Goal: Task Accomplishment & Management: Use online tool/utility

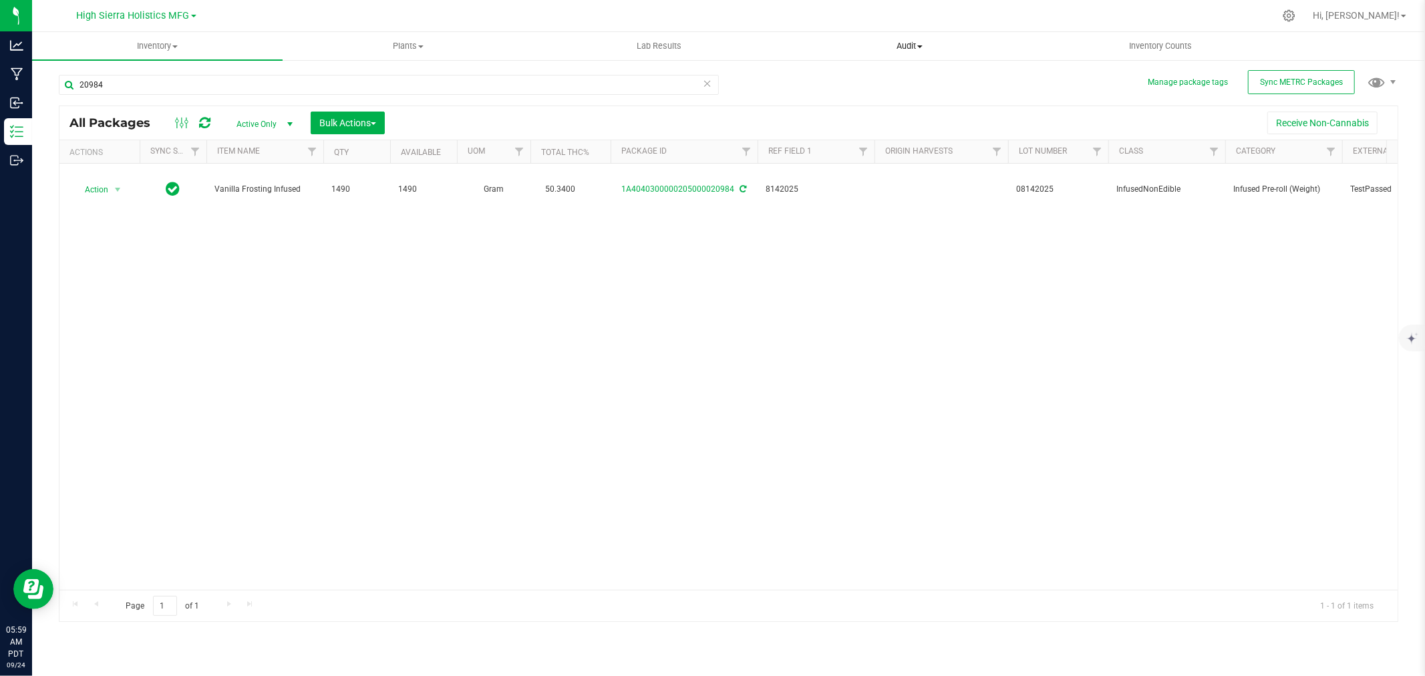
drag, startPoint x: 916, startPoint y: 96, endPoint x: 880, endPoint y: 51, distance: 57.0
click at [916, 96] on div "20984 All Packages Active Only Active Only Lab Samples Locked All External Inte…" at bounding box center [729, 342] width 1340 height 560
click at [831, 14] on div at bounding box center [756, 16] width 1035 height 26
drag, startPoint x: 822, startPoint y: 102, endPoint x: 829, endPoint y: 85, distance: 18.0
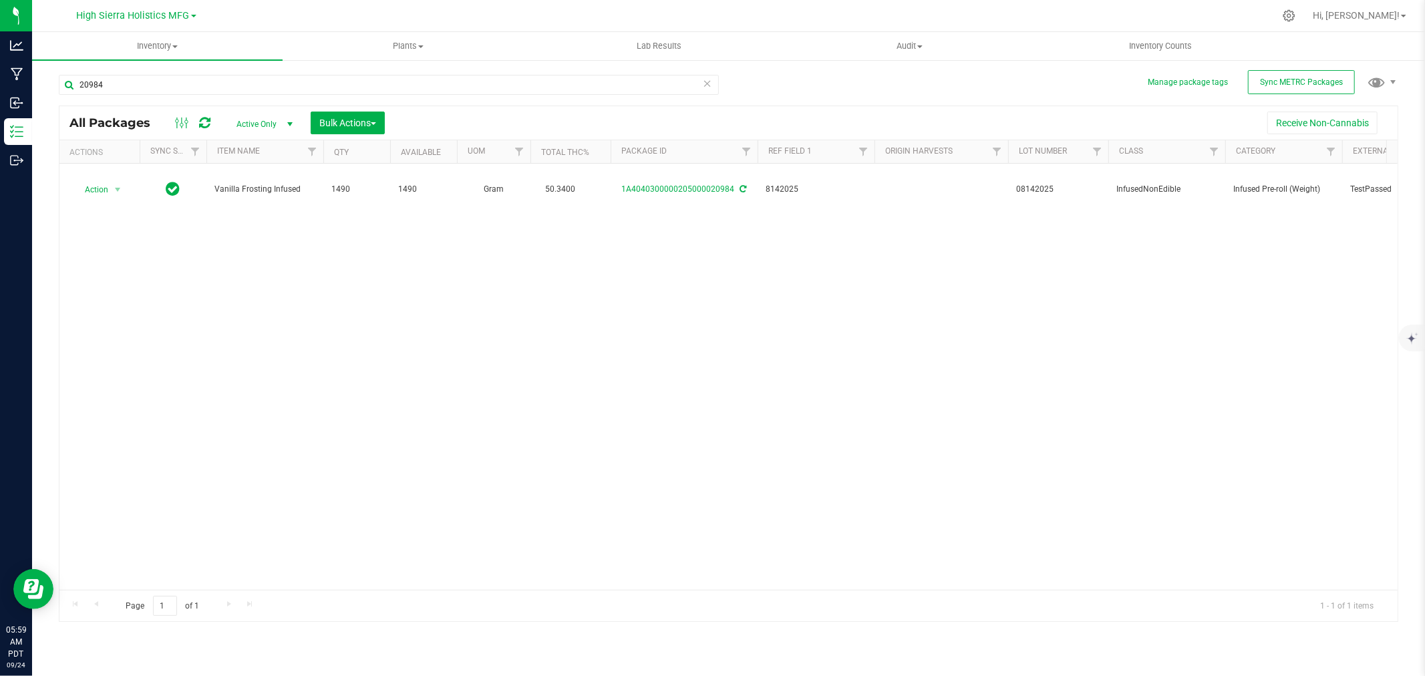
click at [829, 85] on div "20984 All Packages Active Only Active Only Lab Samples Locked All External Inte…" at bounding box center [729, 342] width 1340 height 560
click at [845, 19] on div at bounding box center [756, 16] width 1035 height 26
click at [830, 84] on div "20984 All Packages Active Only Active Only Lab Samples Locked All External Inte…" at bounding box center [729, 342] width 1340 height 560
click at [829, 84] on div "20984 All Packages Active Only Active Only Lab Samples Locked All External Inte…" at bounding box center [729, 342] width 1340 height 560
click at [826, 27] on div at bounding box center [756, 16] width 1035 height 26
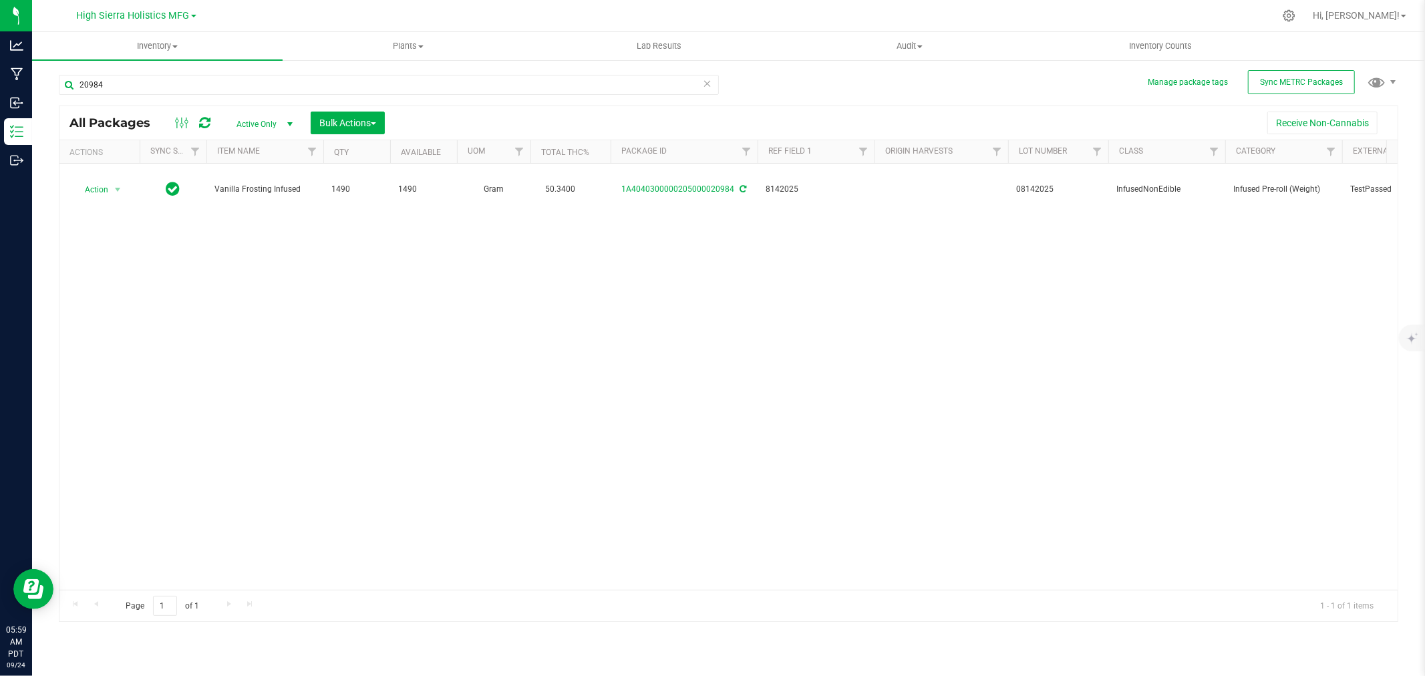
click at [829, 81] on div "20984 All Packages Active Only Active Only Lab Samples Locked All External Inte…" at bounding box center [729, 342] width 1340 height 560
click at [836, 13] on div at bounding box center [756, 16] width 1035 height 26
click at [824, 94] on div "20984 All Packages Active Only Active Only Lab Samples Locked All External Inte…" at bounding box center [729, 342] width 1340 height 560
click at [810, 41] on span "Audit" at bounding box center [909, 46] width 249 height 12
click at [805, 24] on div at bounding box center [756, 16] width 1035 height 26
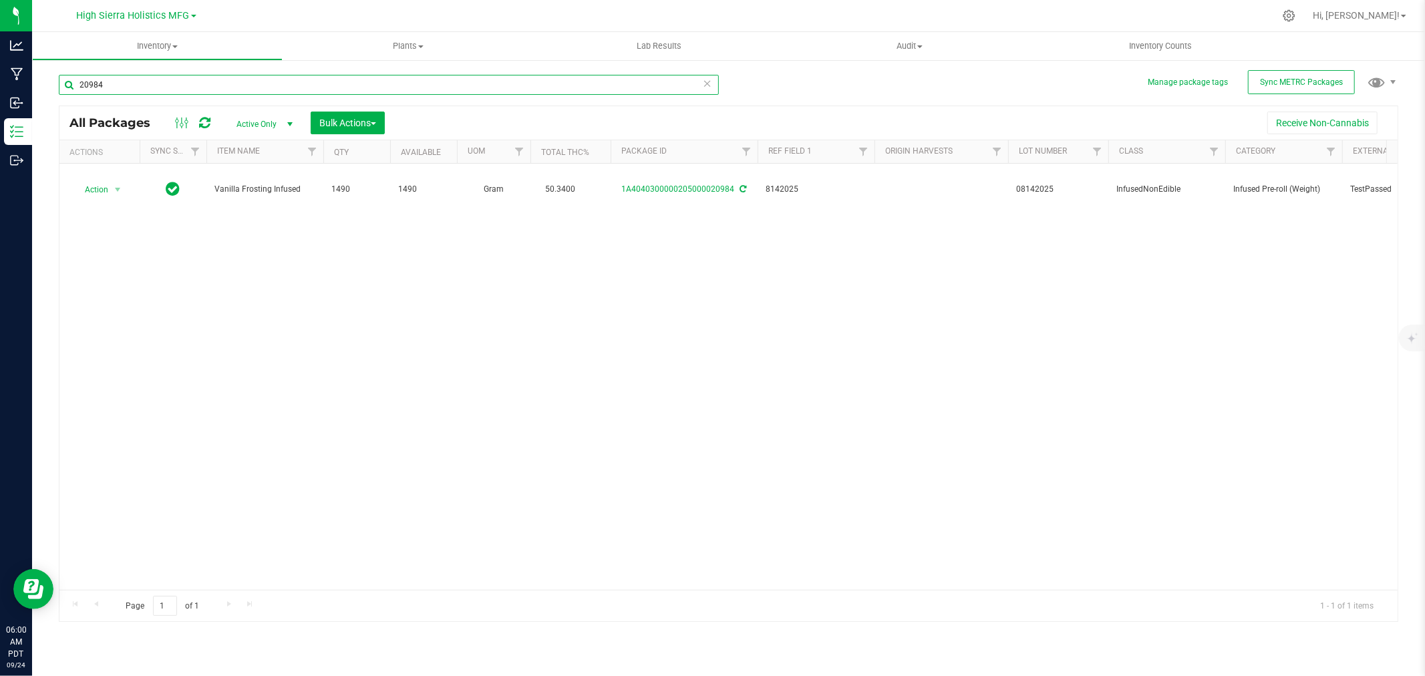
click at [169, 88] on input "20984" at bounding box center [389, 85] width 660 height 20
type input "2"
click at [555, 15] on div at bounding box center [756, 16] width 1035 height 26
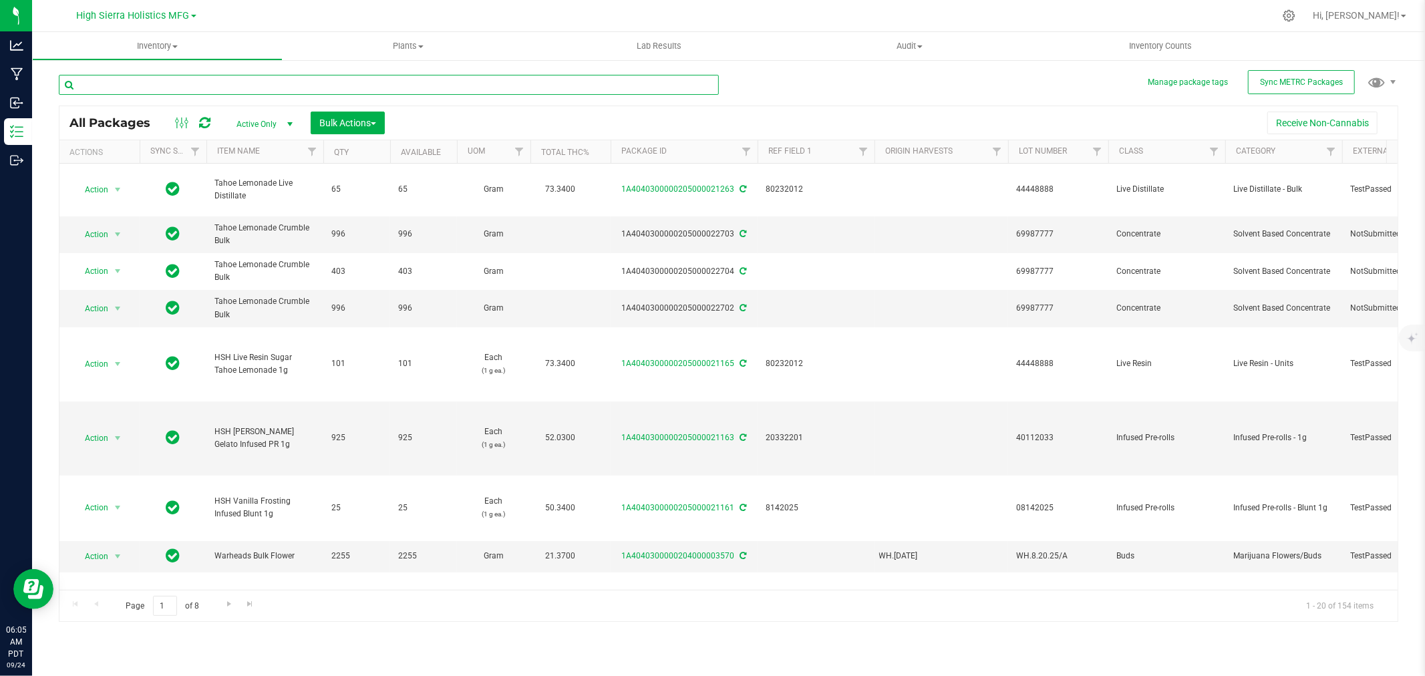
click at [261, 84] on input "text" at bounding box center [389, 85] width 660 height 20
type input "vanilla frosting"
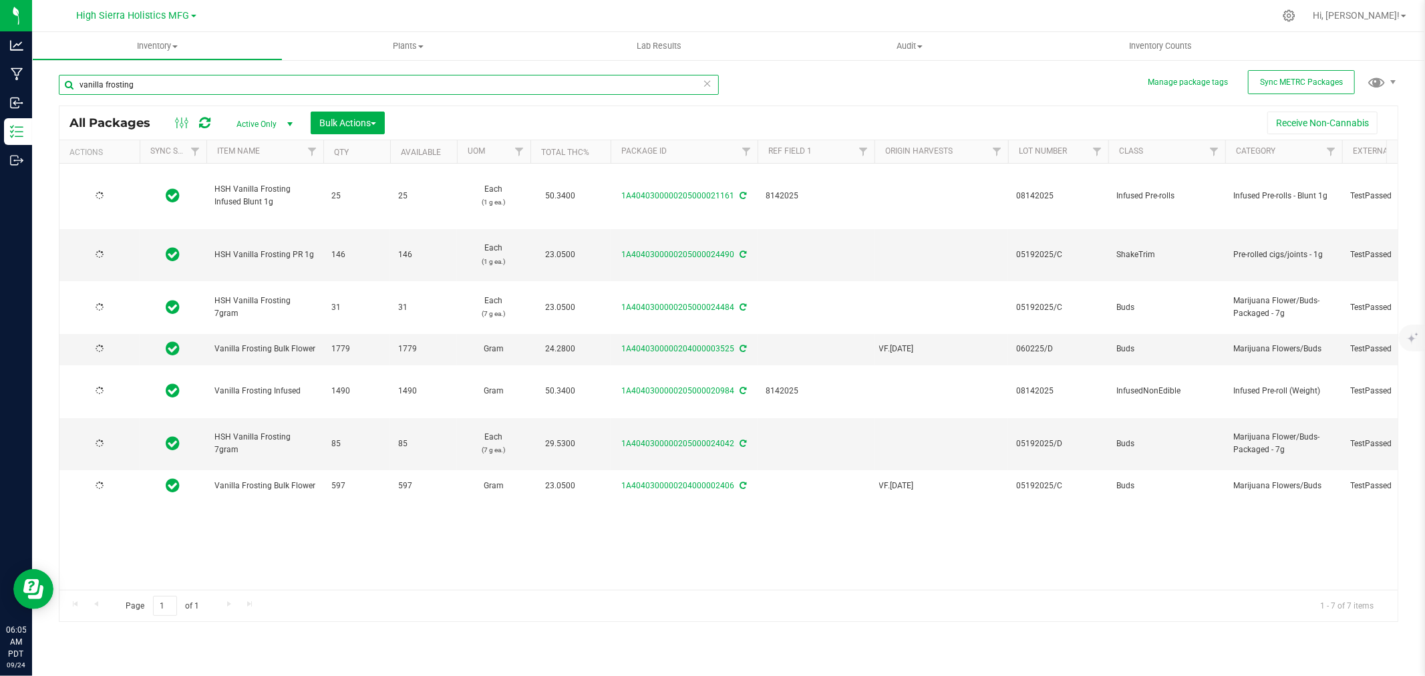
type input "2025-08-14"
type input "2025-05-19"
type input "2025-06-02"
type input "2025-08-14"
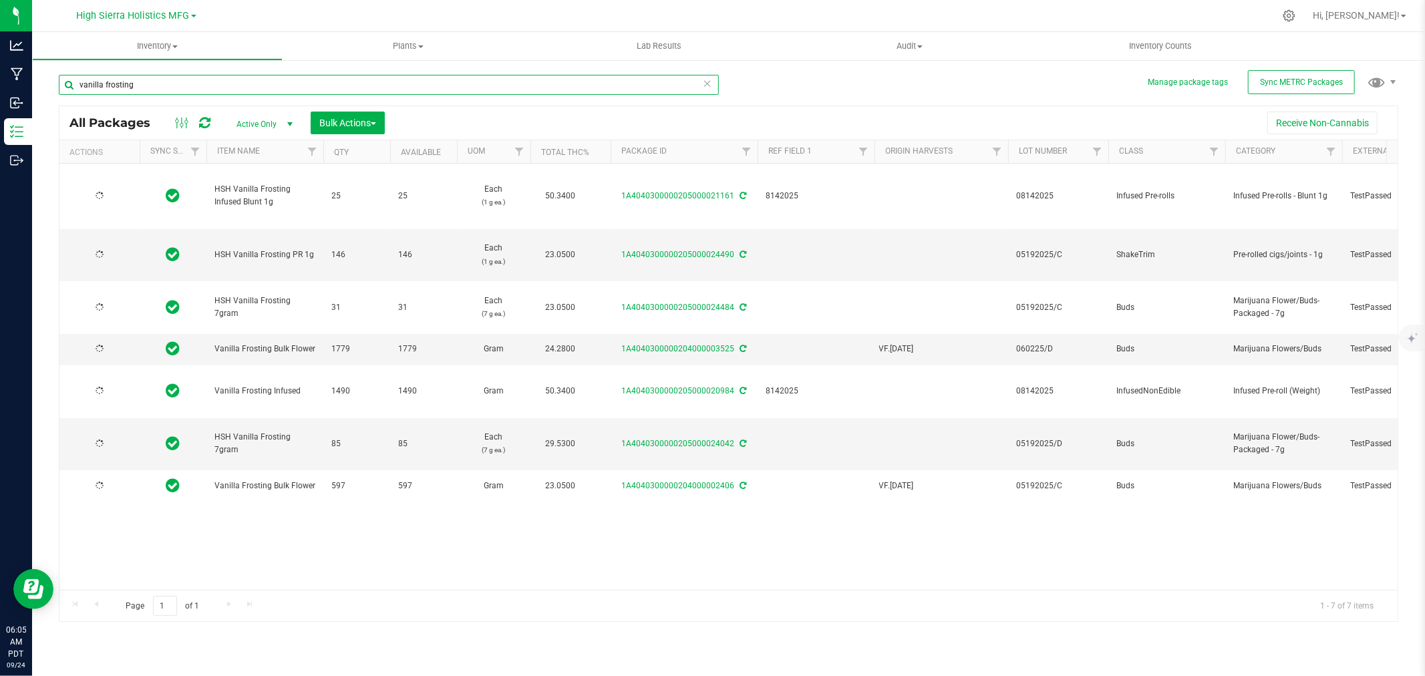
type input "2025-05-19"
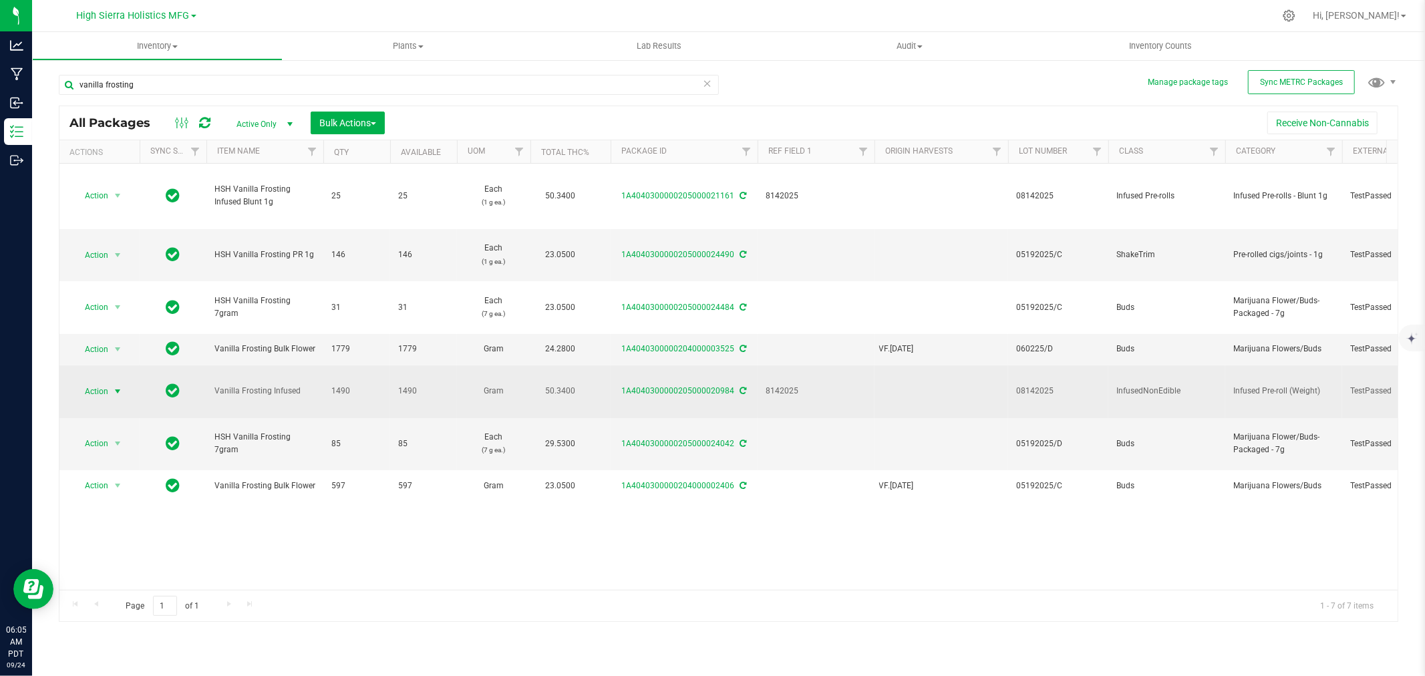
click at [120, 394] on span "select" at bounding box center [117, 391] width 11 height 11
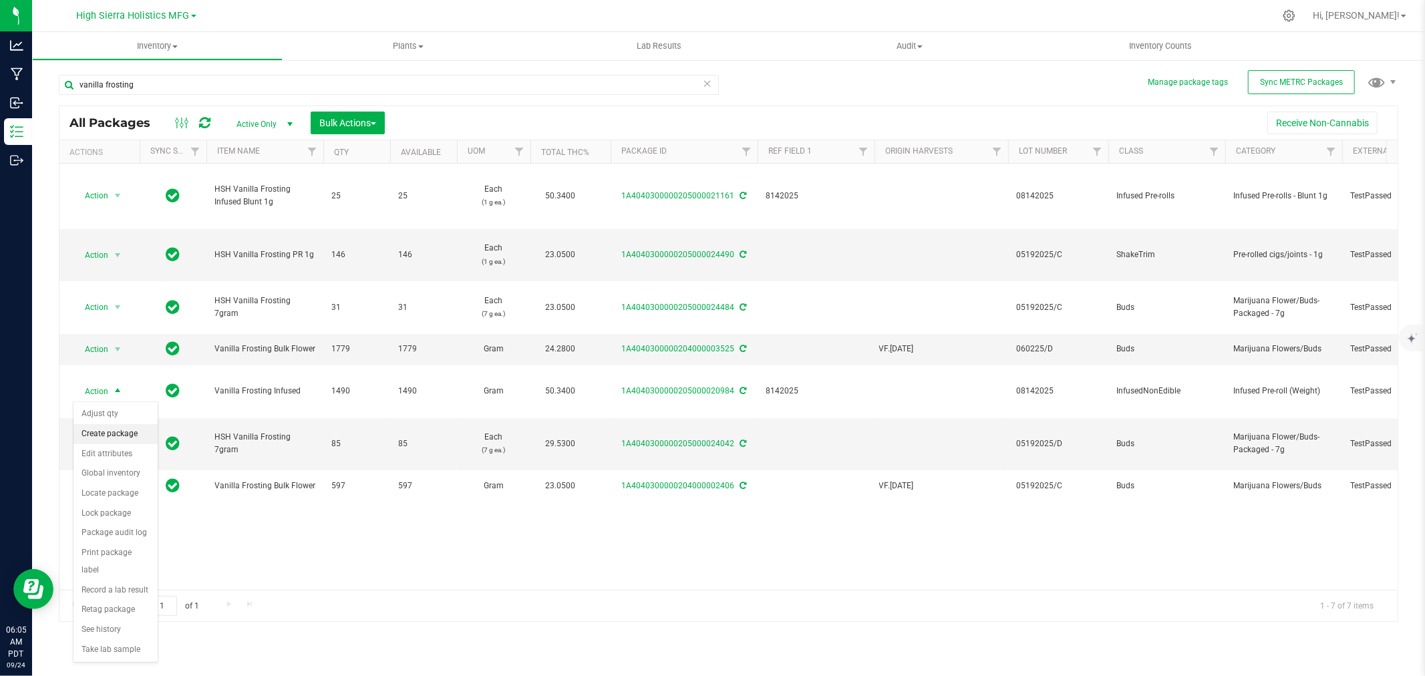
click at [124, 430] on li "Create package" at bounding box center [115, 434] width 84 height 20
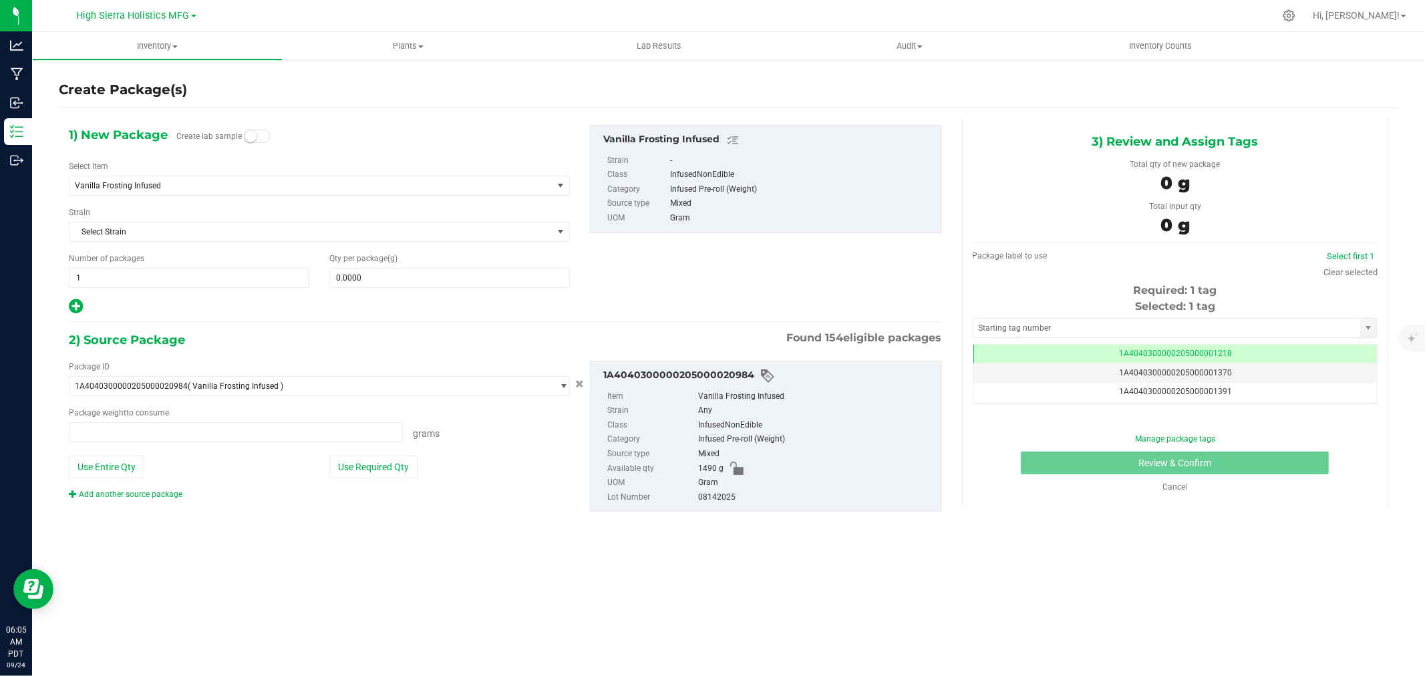
type input "0.0000 g"
click at [159, 177] on span "Vanilla Frosting Infused" at bounding box center [310, 185] width 483 height 19
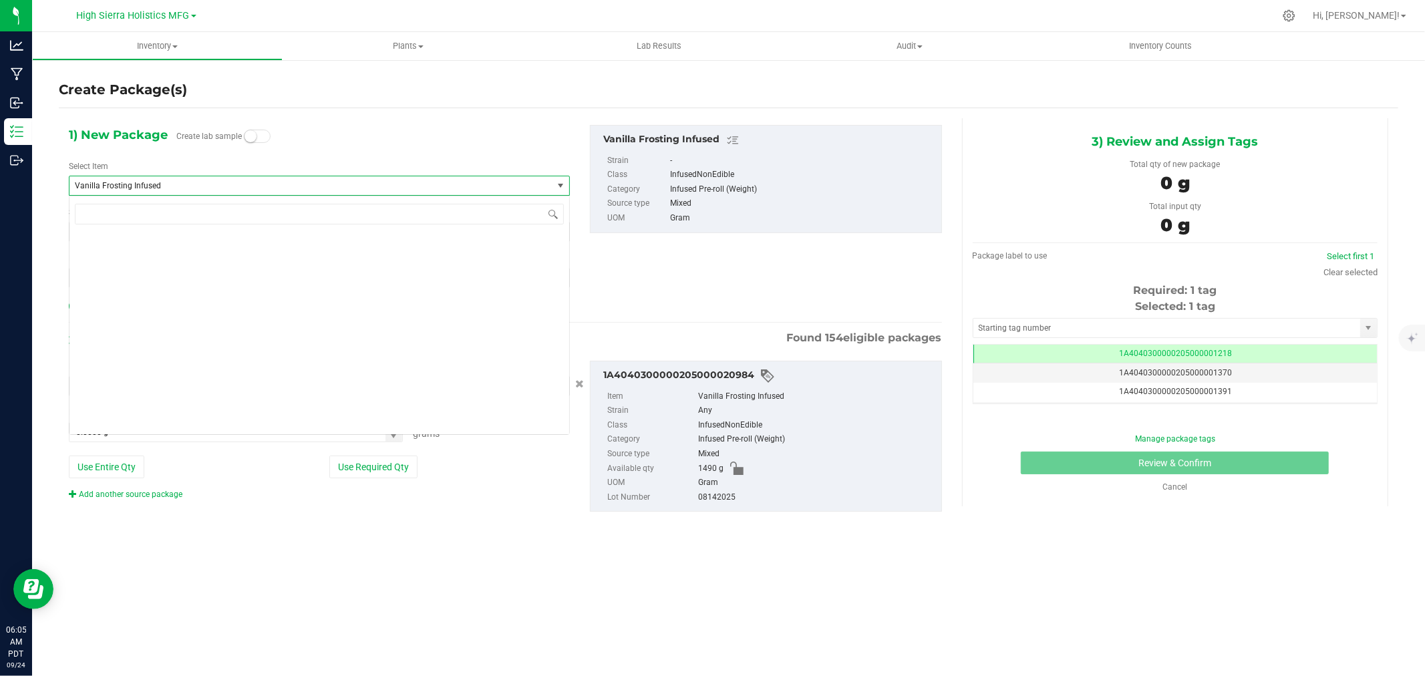
scroll to position [36649, 0]
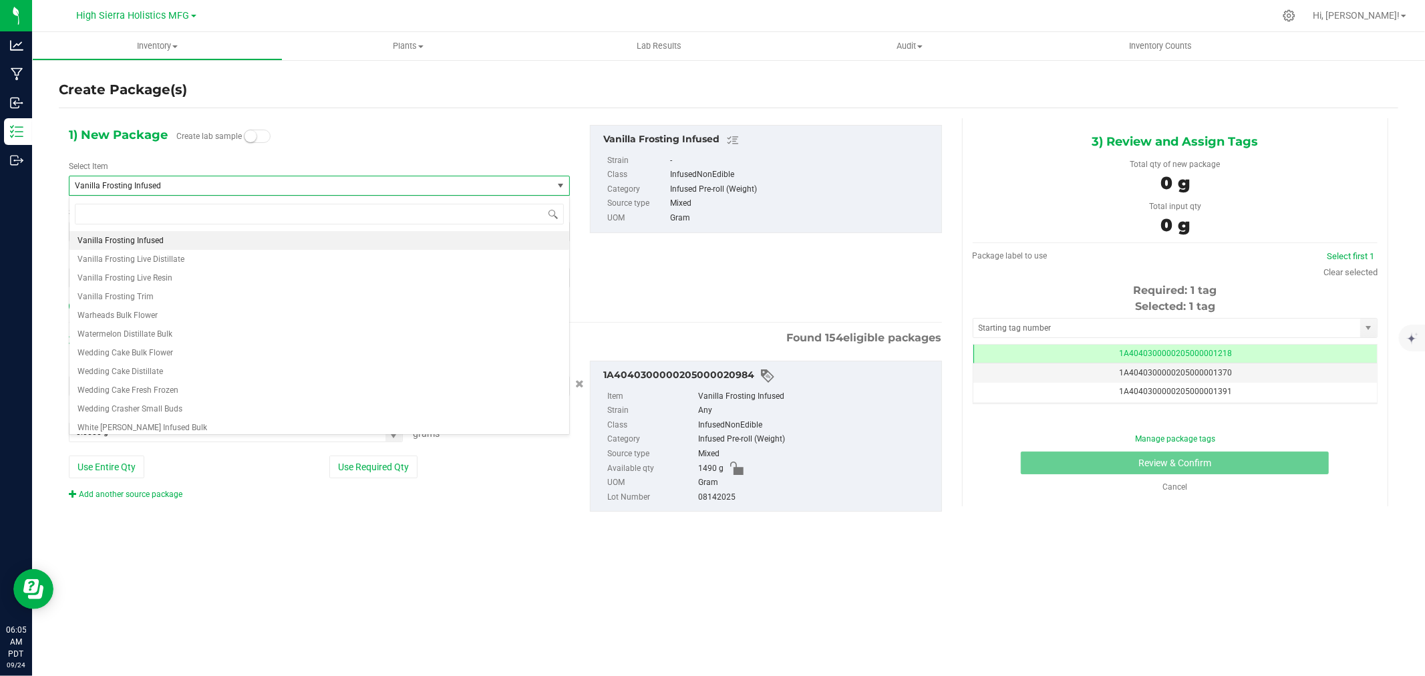
click at [162, 182] on span "Vanilla Frosting Infused" at bounding box center [301, 185] width 453 height 9
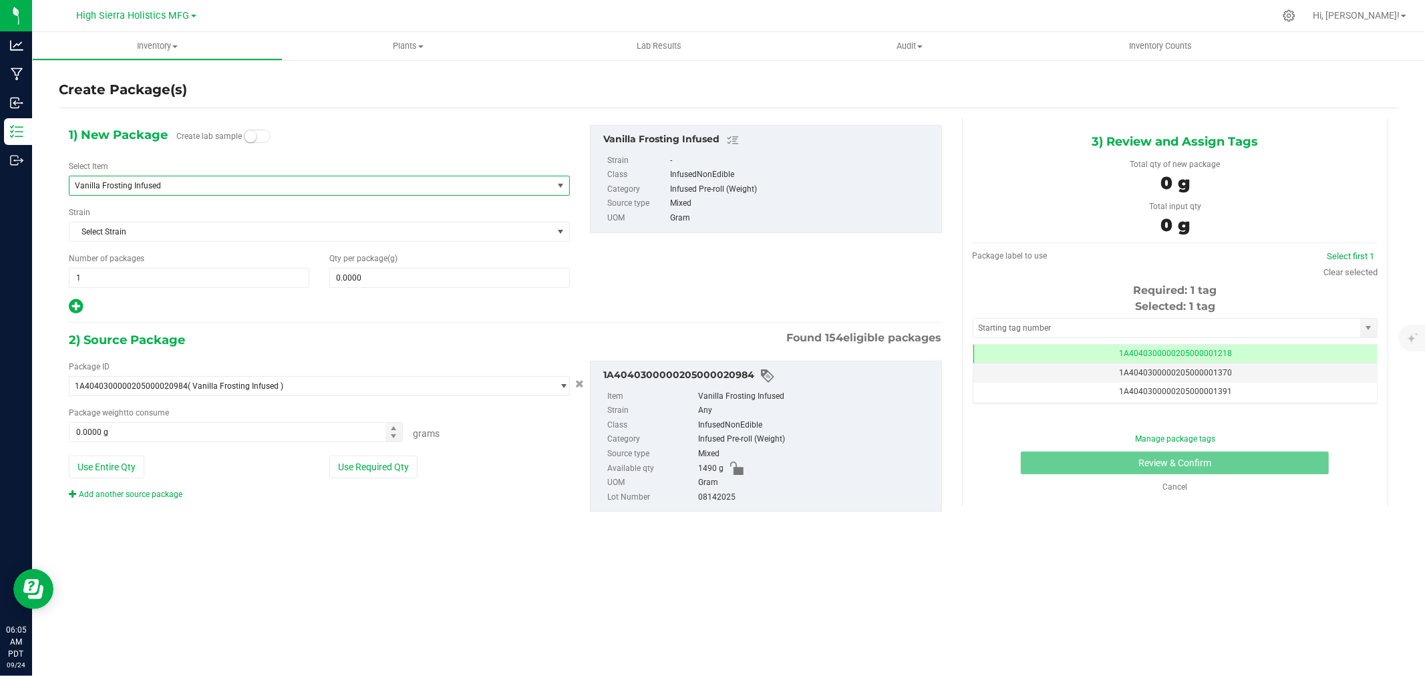
click at [162, 182] on span "Vanilla Frosting Infused" at bounding box center [301, 185] width 453 height 9
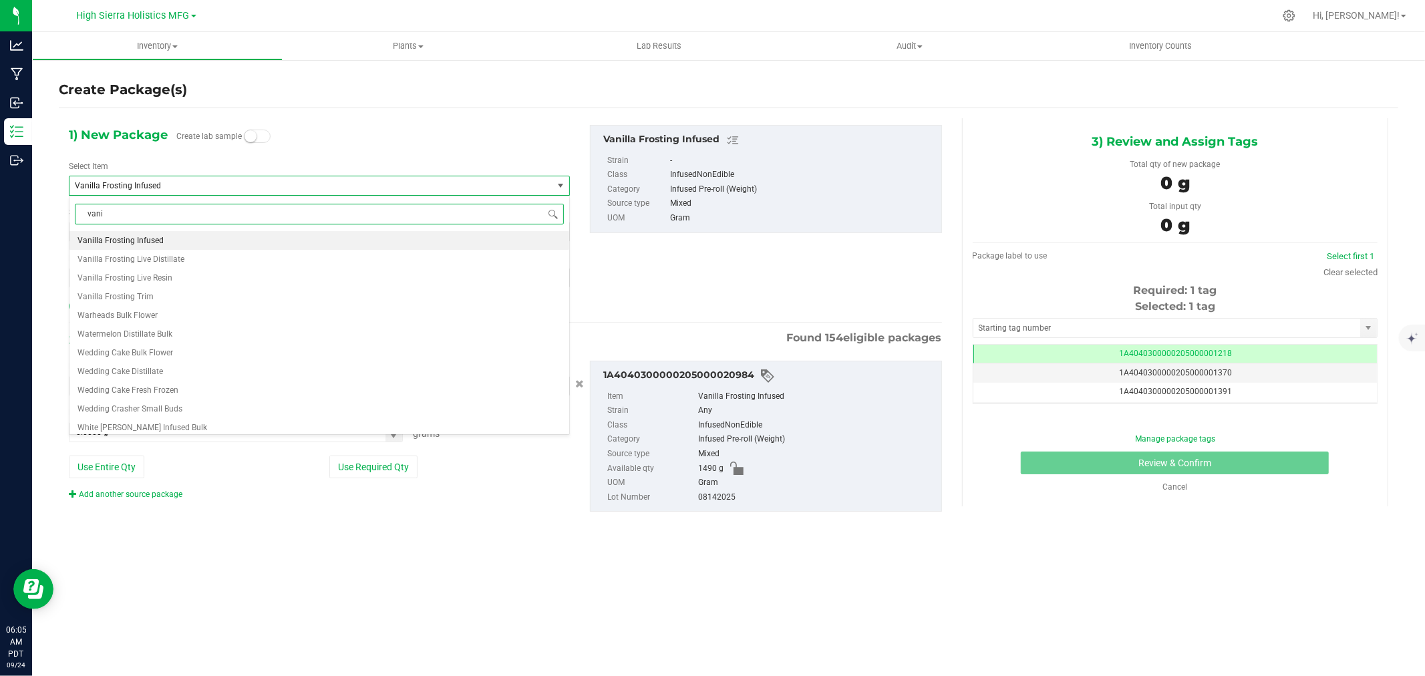
scroll to position [0, 0]
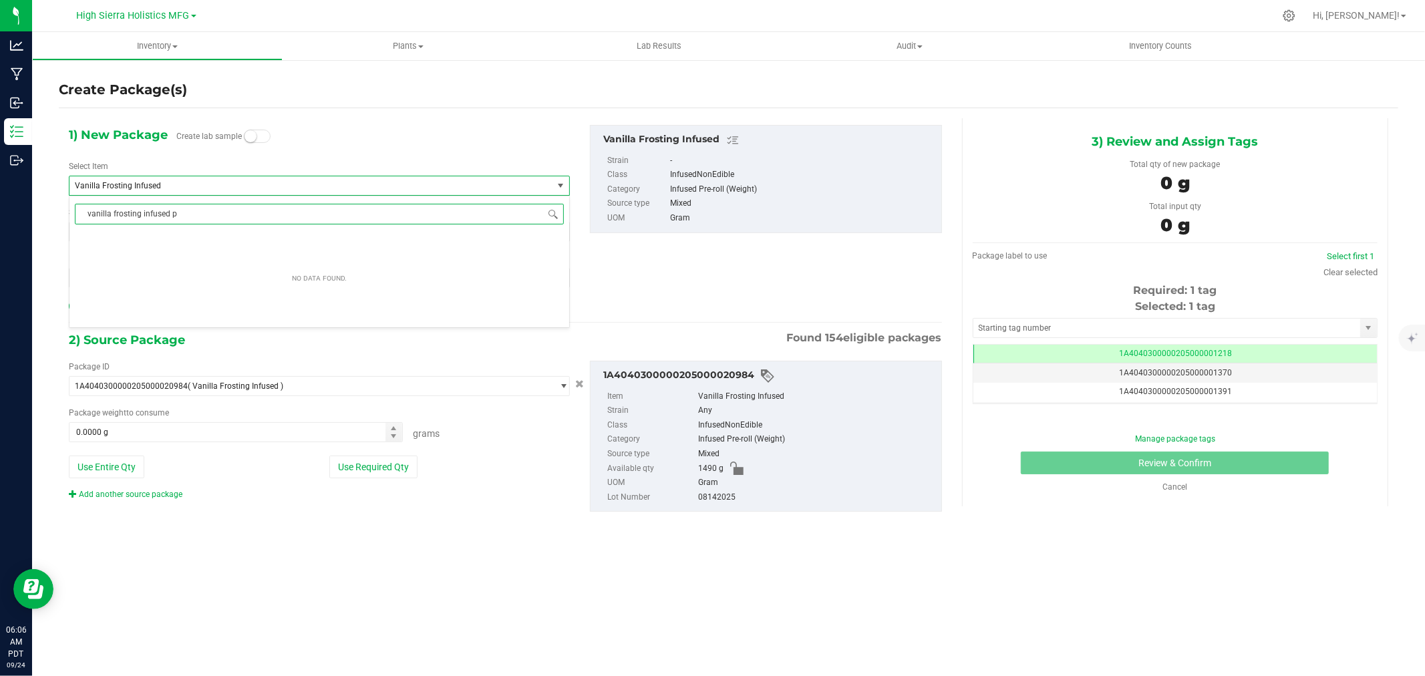
type input "vanilla frosting infused p"
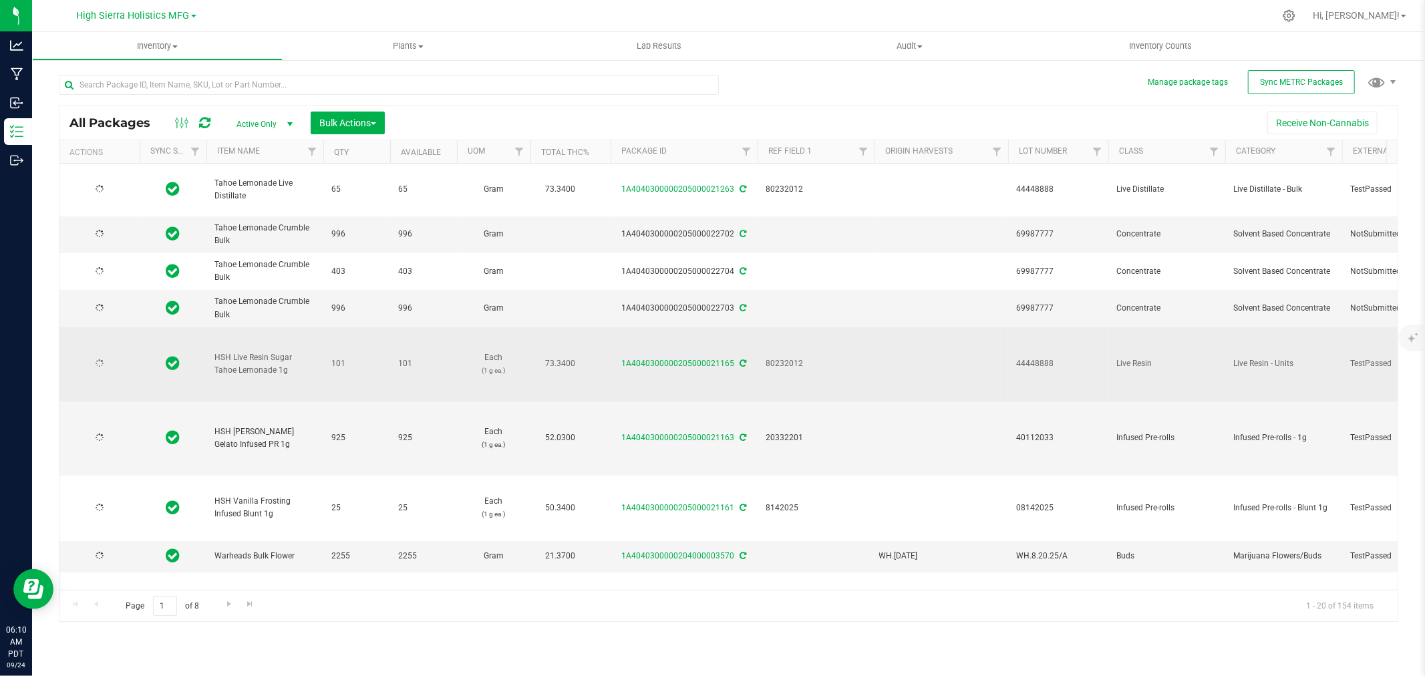
type input "2025-06-25"
type input "[DATE]"
type input "2025-08-14"
type input "2025-08-20"
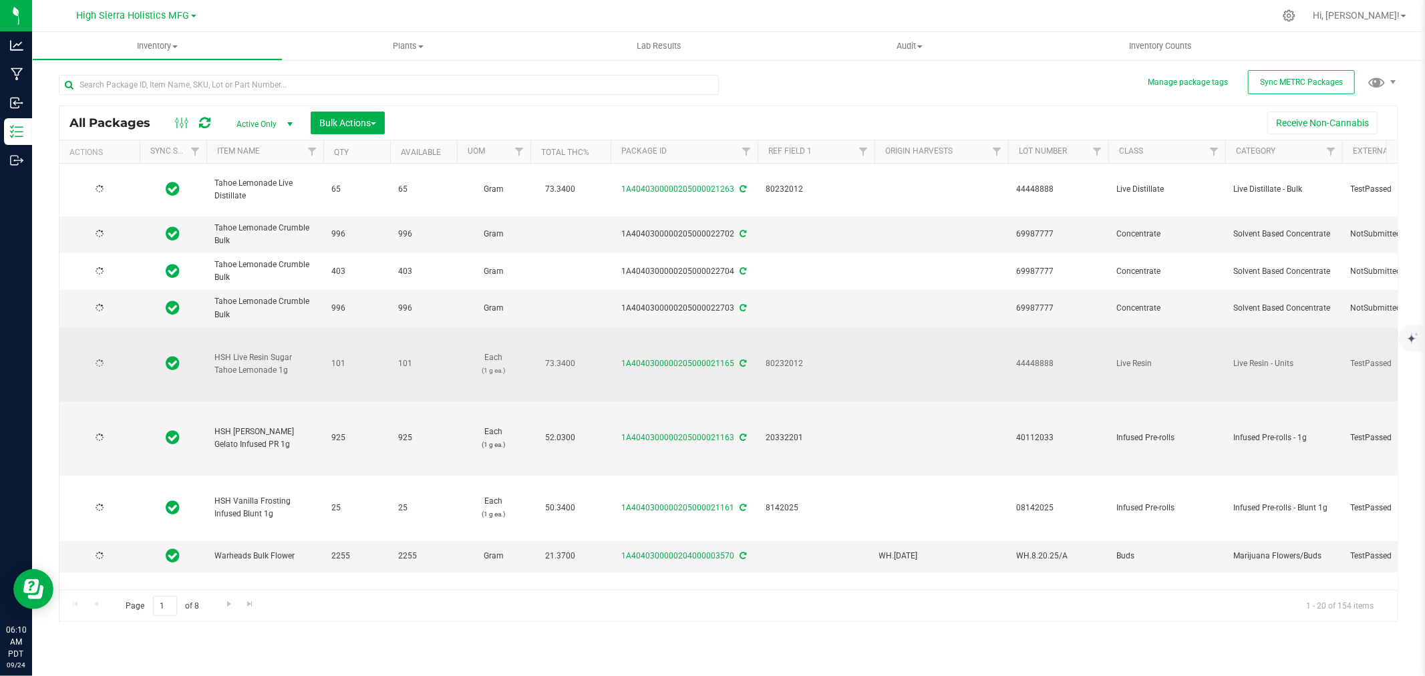
type input "2025-08-19"
type input "[DATE]"
type input "2025-08-19"
type input "[DATE]"
type input "2025-07-14"
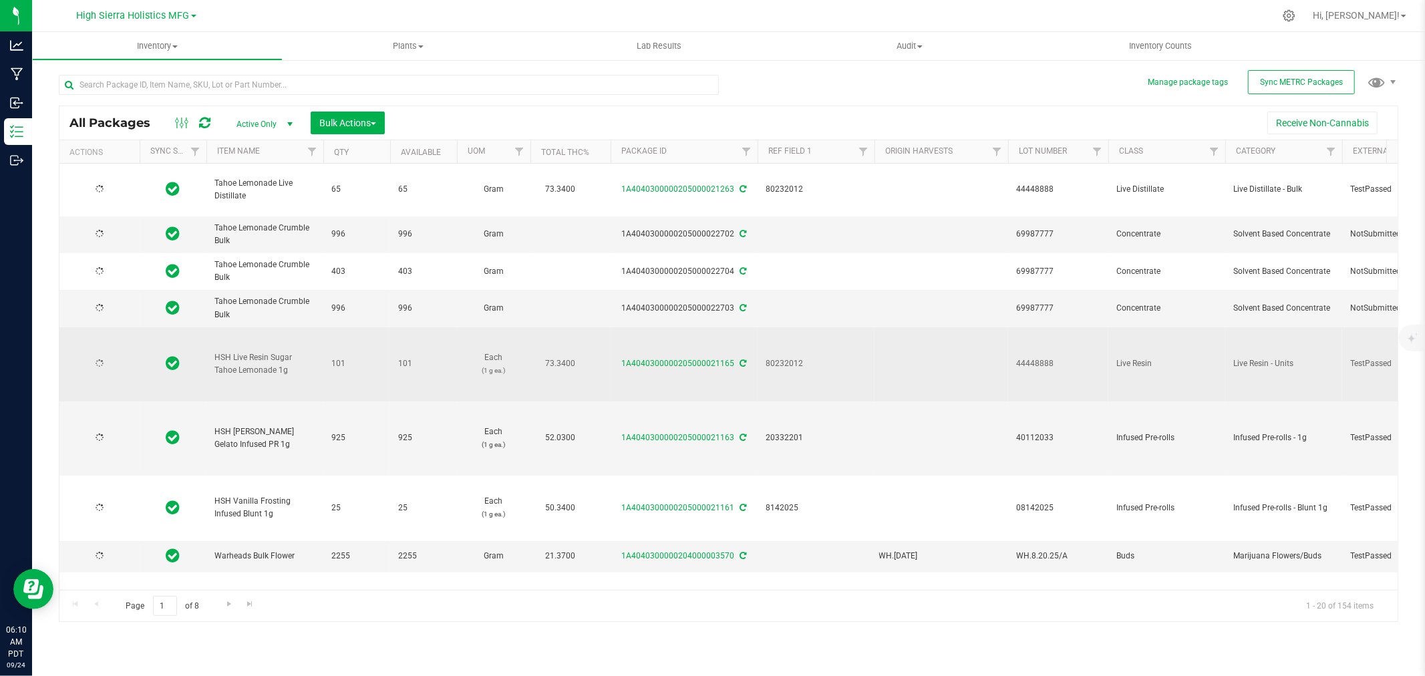
type input "2025-07-14"
type input "2025-07-25"
type input "2025-06-09"
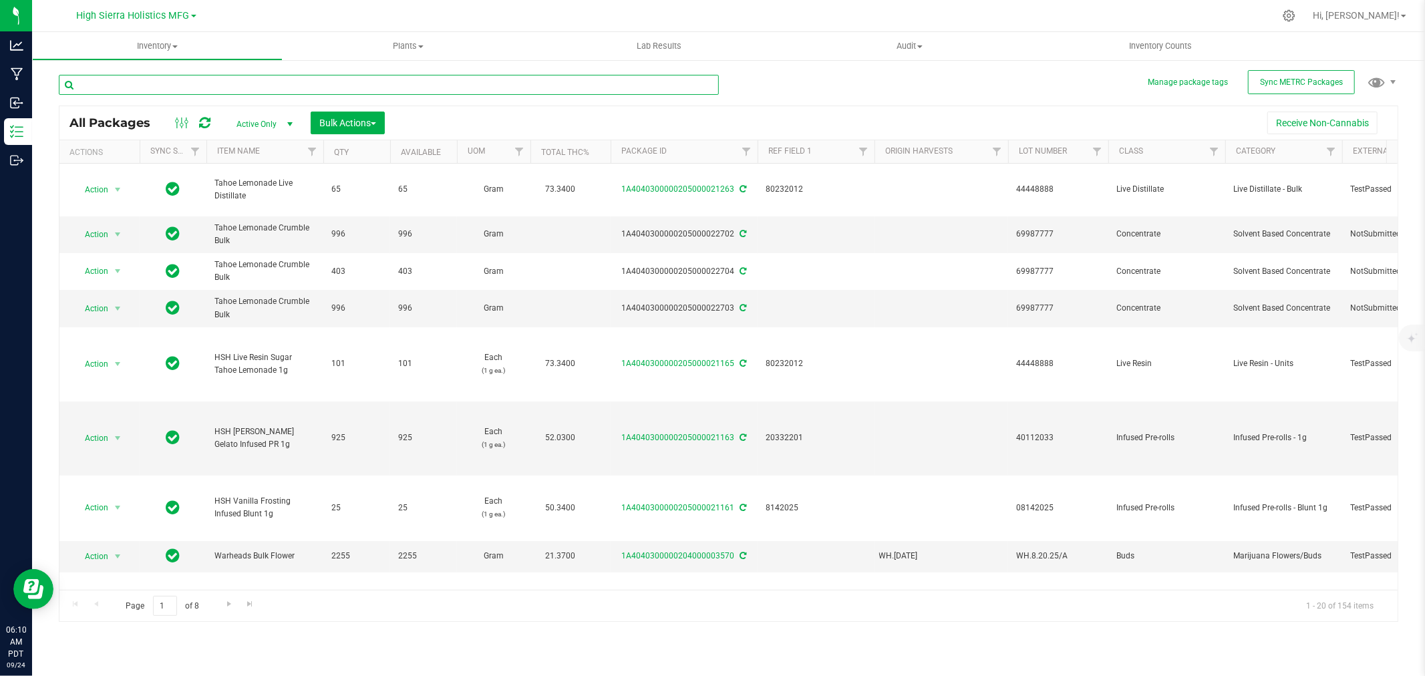
click at [190, 84] on input "text" at bounding box center [389, 85] width 660 height 20
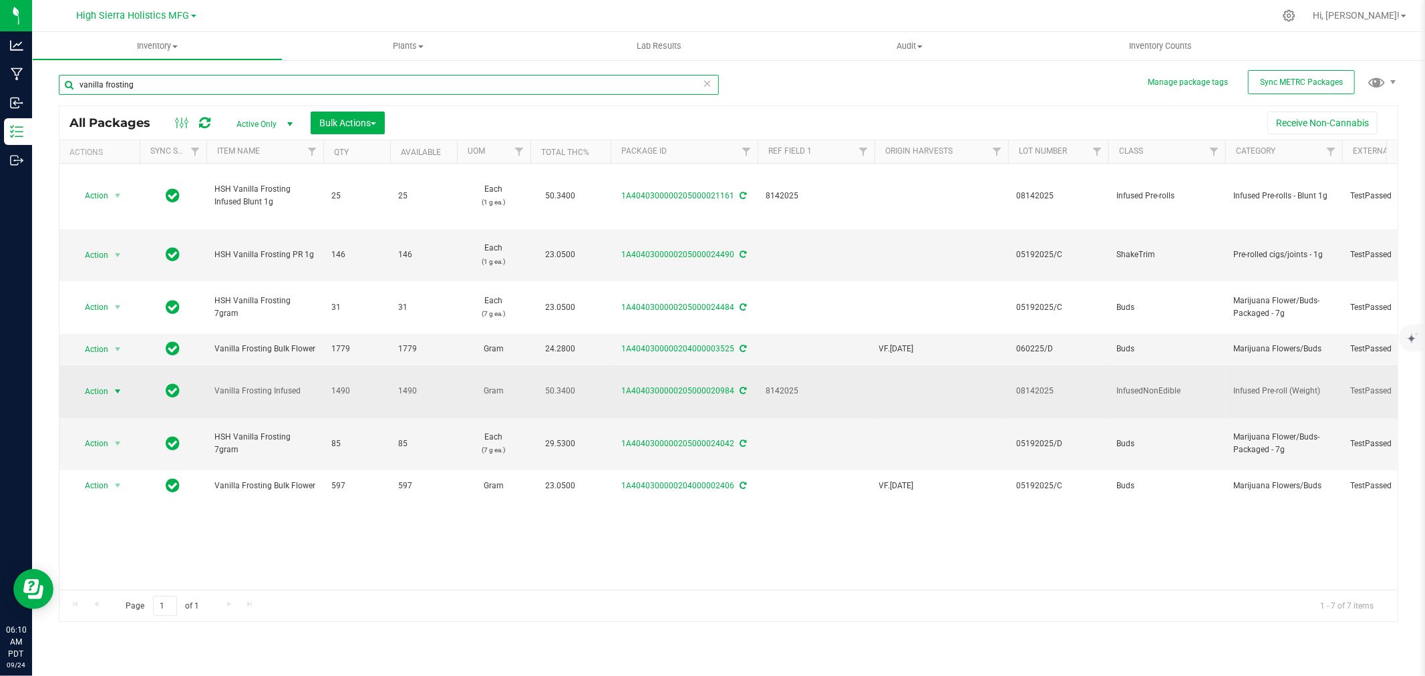
type input "vanilla frosting"
click at [112, 395] on span "select" at bounding box center [117, 391] width 11 height 11
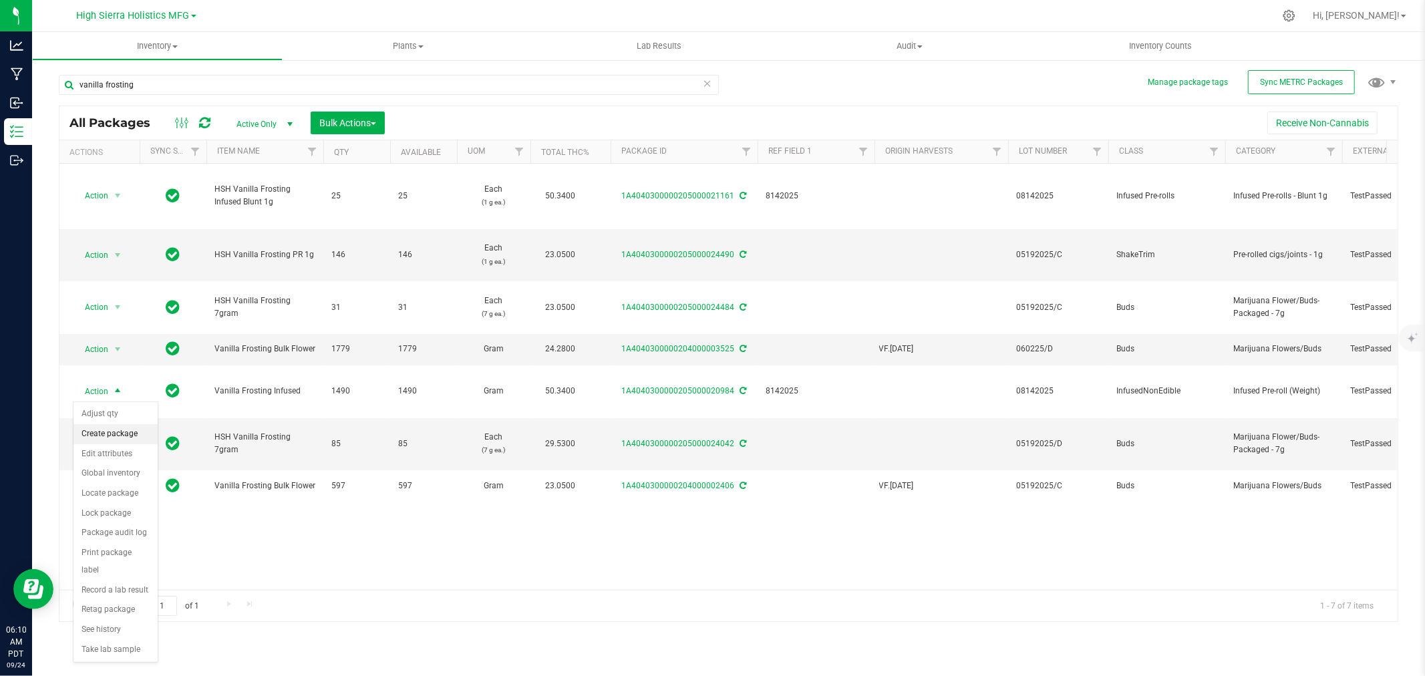
click at [118, 430] on li "Create package" at bounding box center [115, 434] width 84 height 20
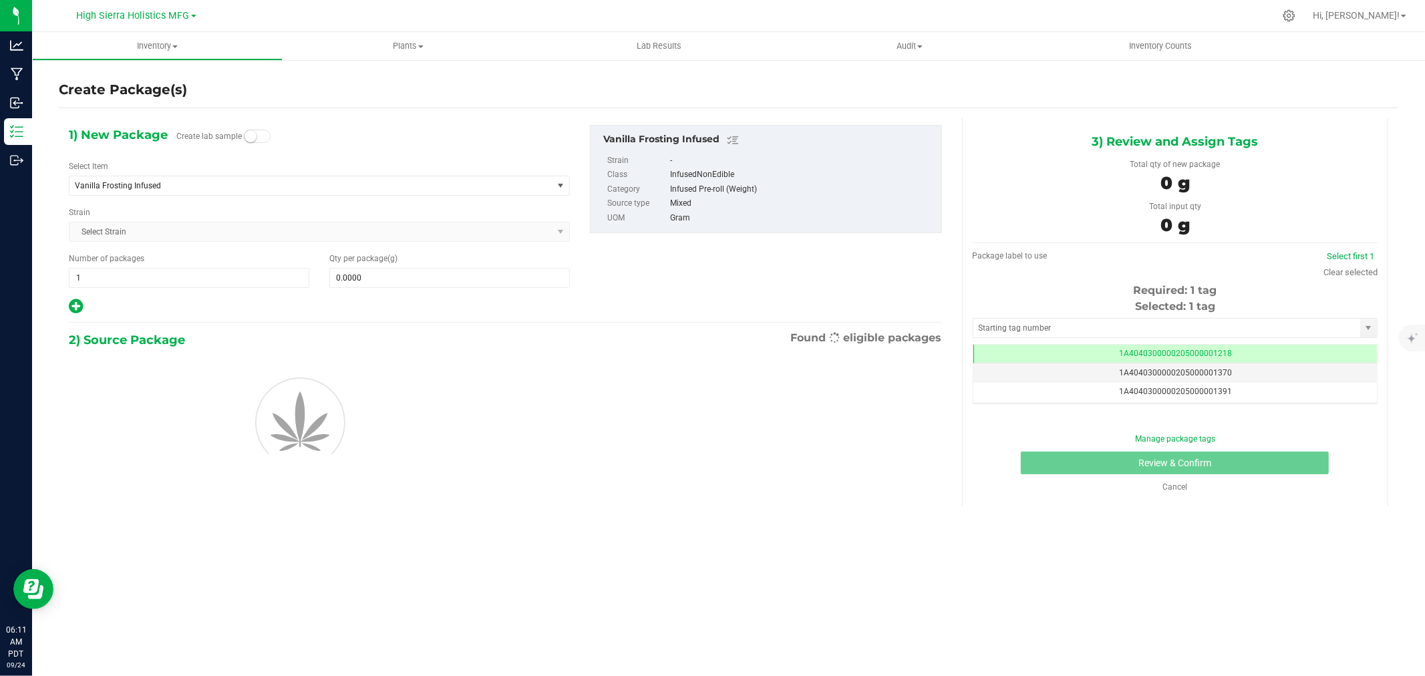
scroll to position [0, -1]
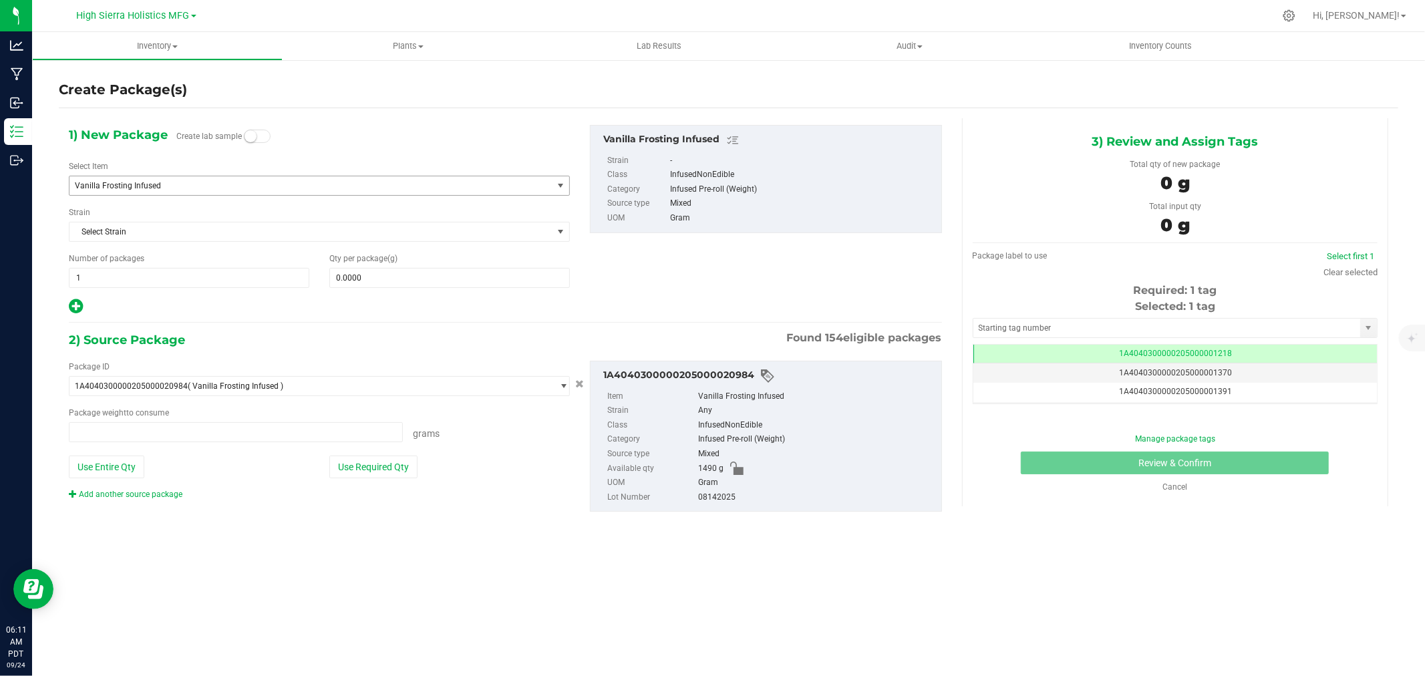
type input "0.0000 g"
click at [226, 187] on span "Vanilla Frosting Infused" at bounding box center [301, 185] width 453 height 9
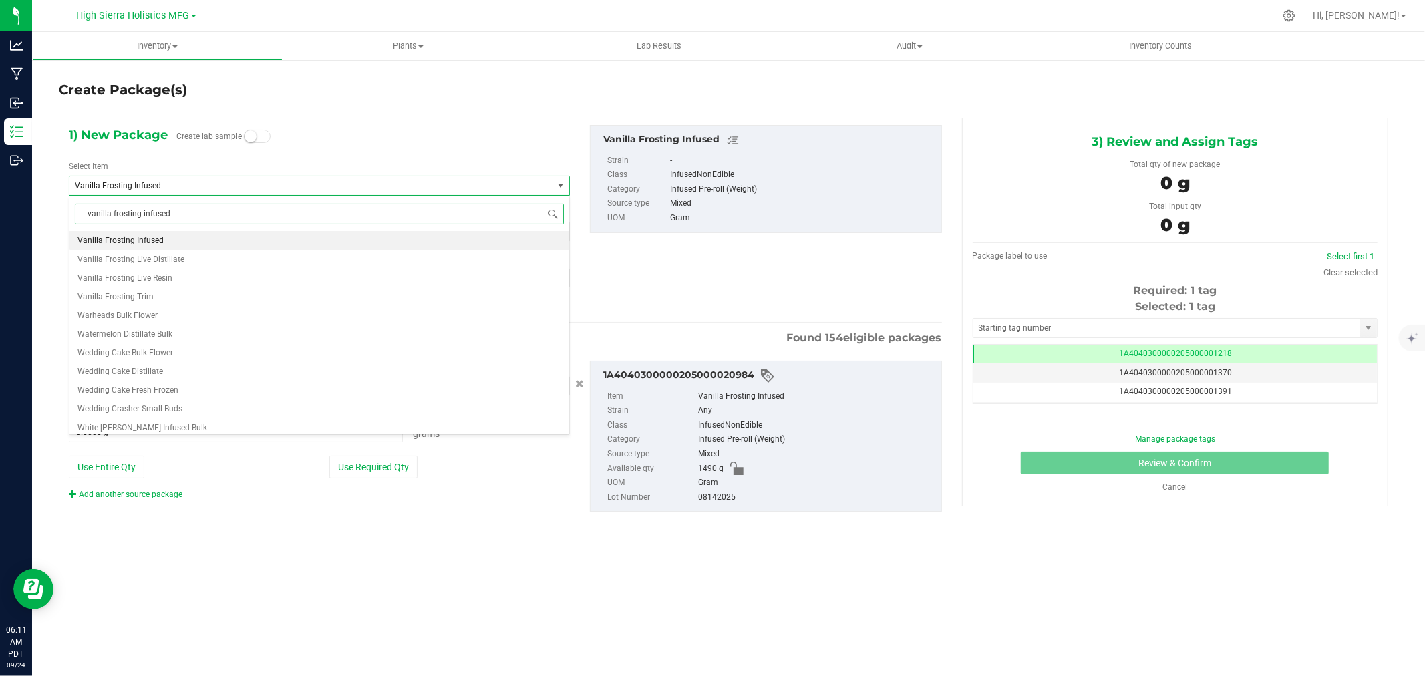
scroll to position [0, 0]
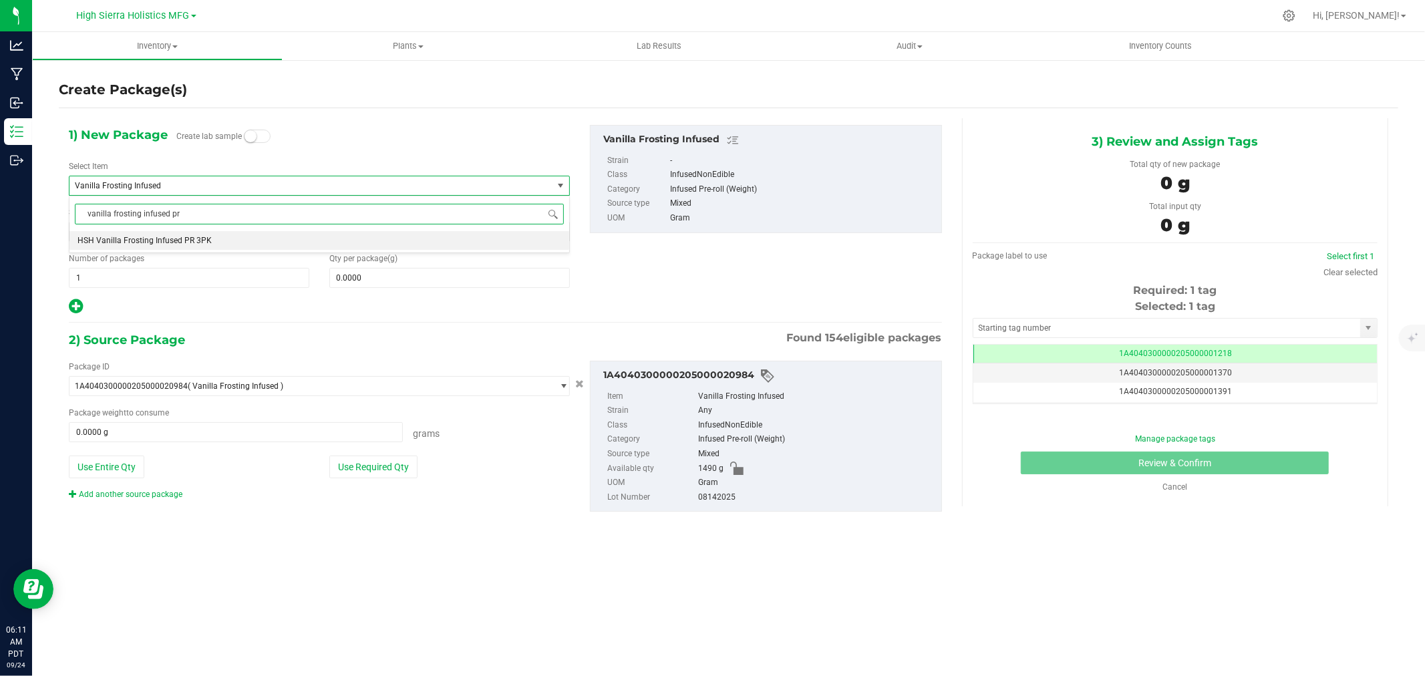
type input "vanilla frosting infused pr 3"
click at [248, 244] on li "HSH Vanilla Frosting Infused PR 3PK" at bounding box center [319, 240] width 500 height 19
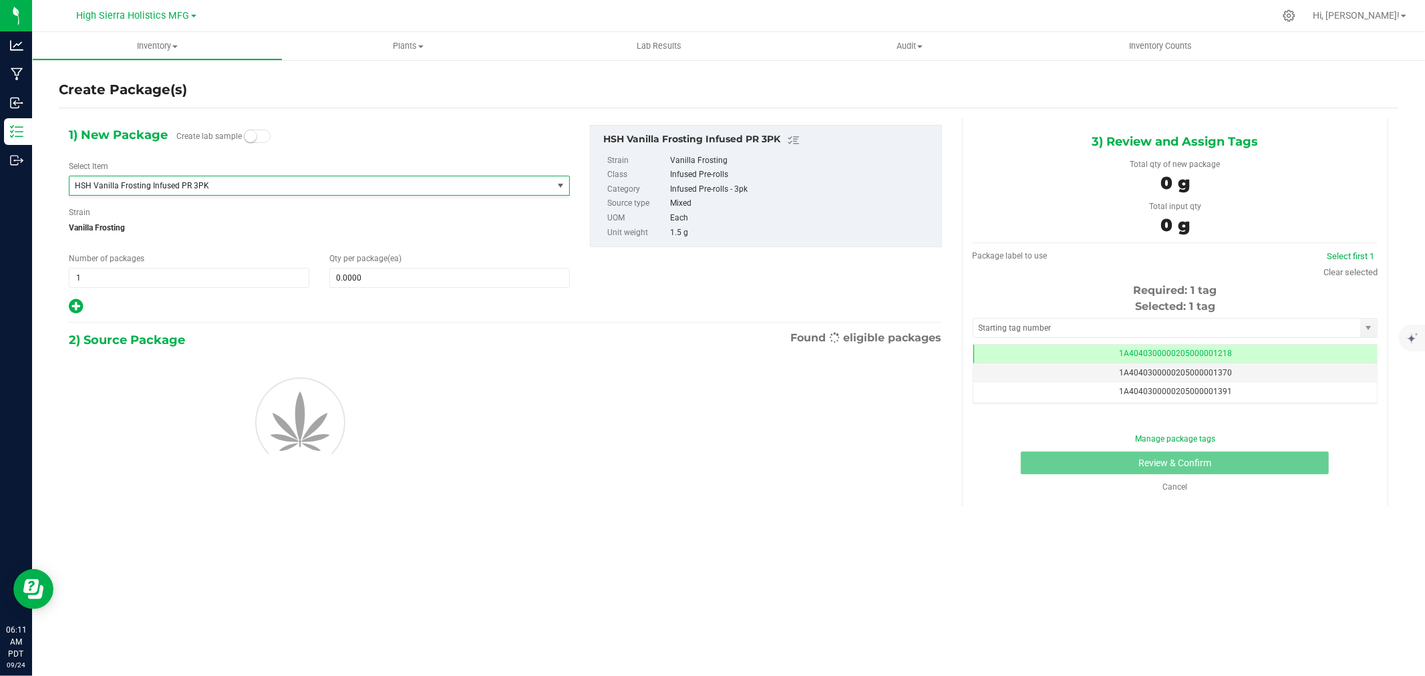
type input "0"
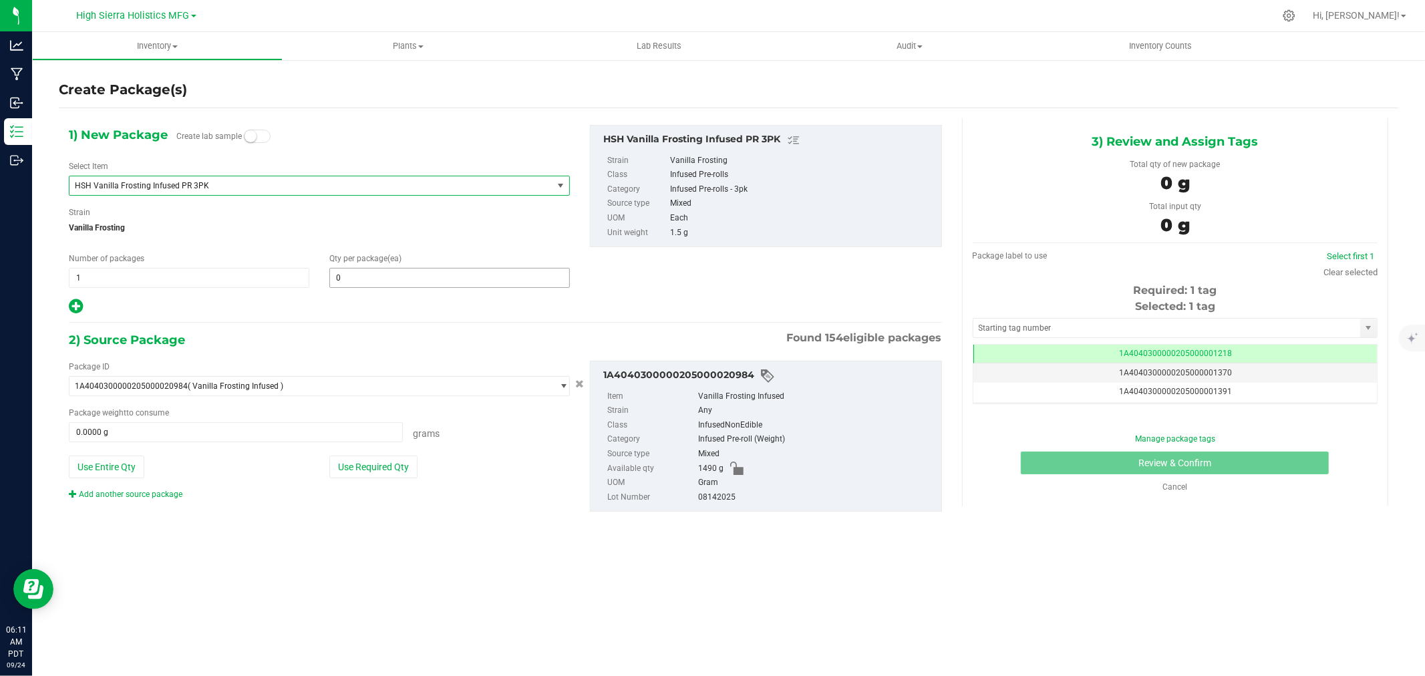
click at [396, 265] on div "Qty per package (ea) 0 0" at bounding box center [449, 270] width 261 height 35
click at [423, 277] on span at bounding box center [449, 278] width 241 height 20
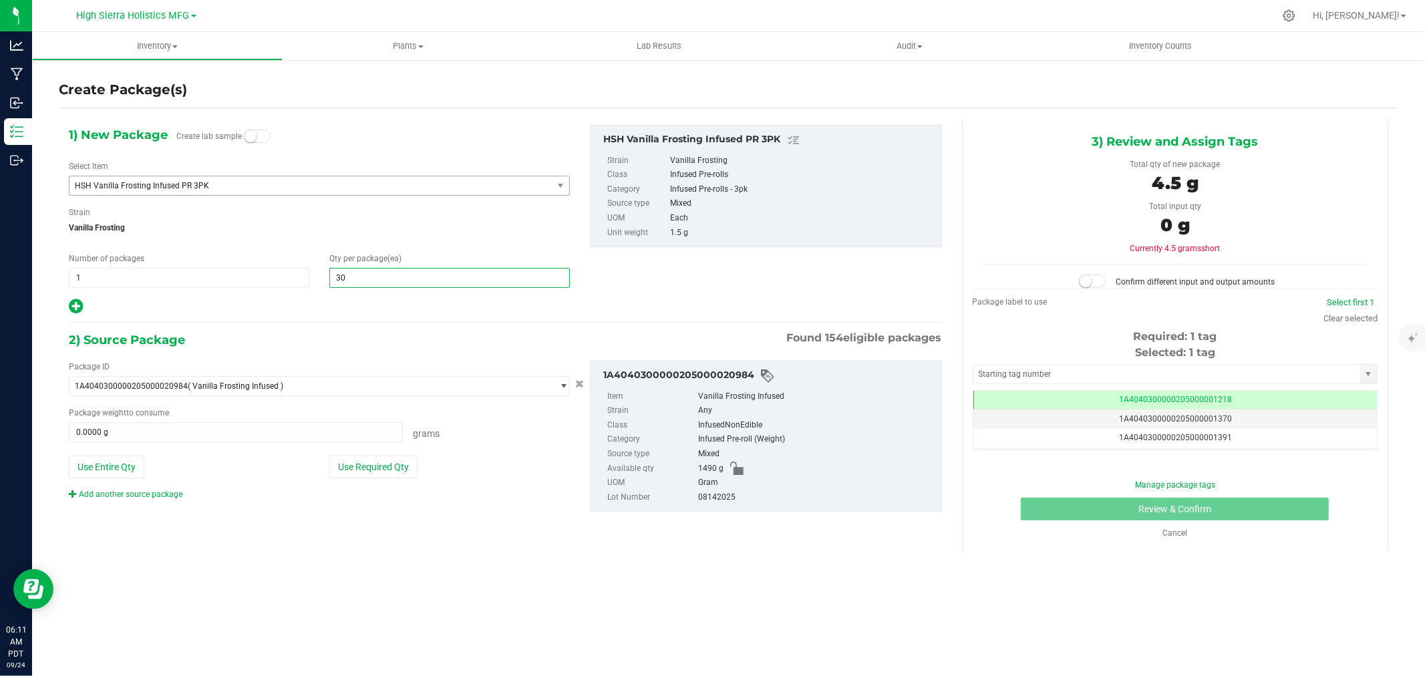
type input "300"
click at [417, 198] on div "1) New Package Create lab sample Select Item HSH Vanilla Frosting Infused PR 3P…" at bounding box center [319, 220] width 521 height 190
click at [348, 372] on div "Package ID" at bounding box center [319, 367] width 501 height 12
click at [400, 466] on button "Use Required Qty" at bounding box center [373, 467] width 88 height 23
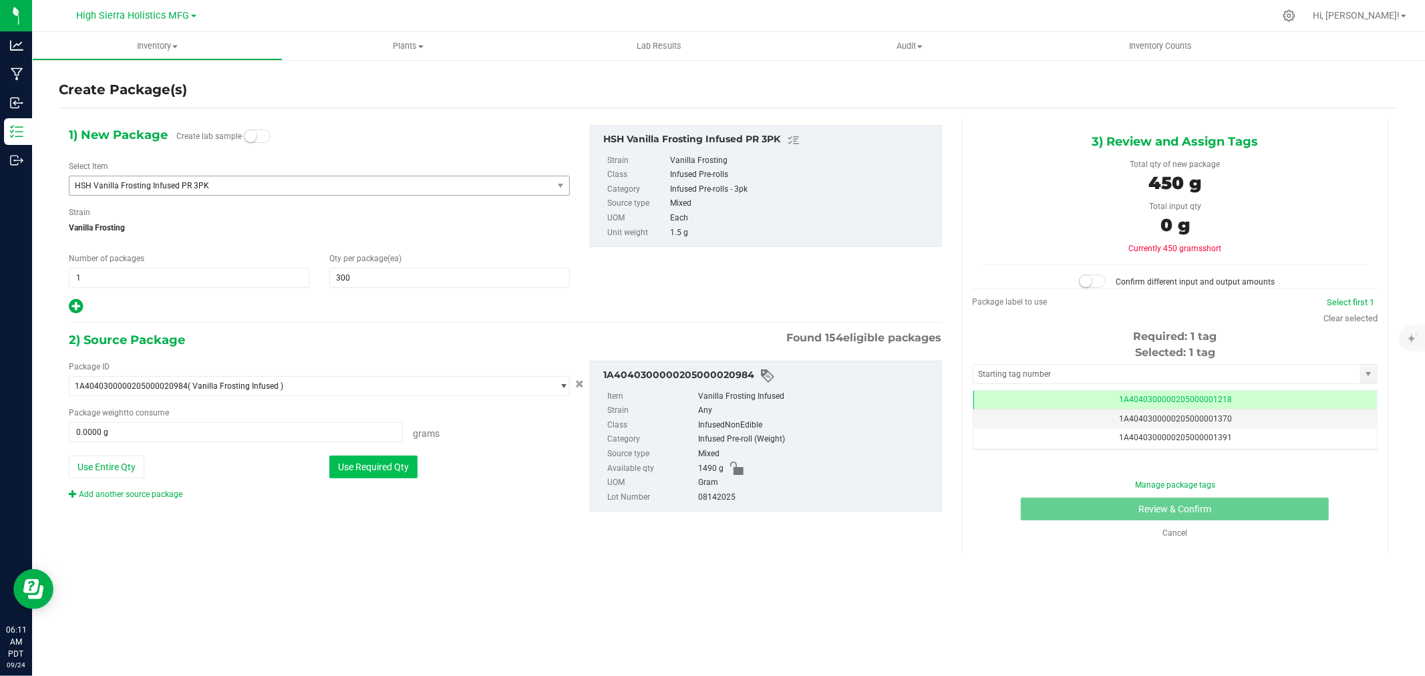
type input "450.0000 g"
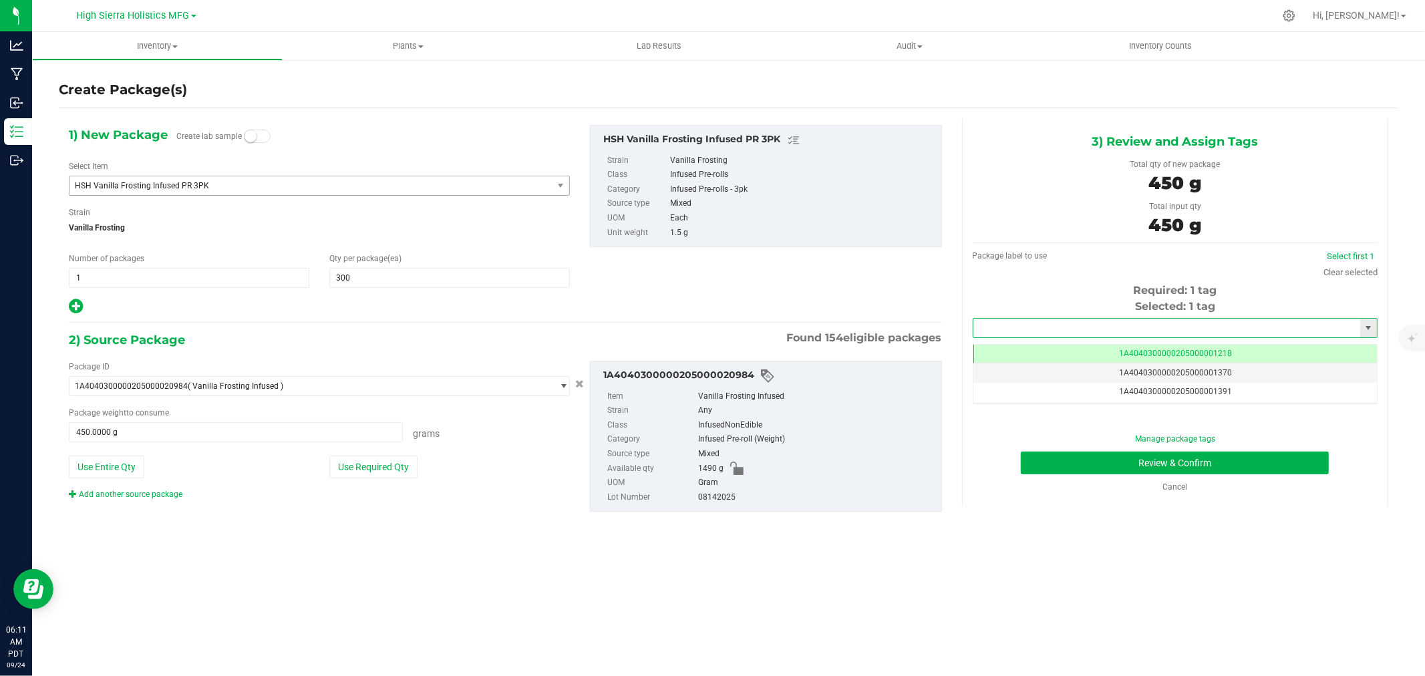
click at [1078, 325] on input "text" at bounding box center [1166, 328] width 387 height 19
click at [1080, 353] on li "1A4040300000205000021264" at bounding box center [1175, 351] width 404 height 20
type input "1A4040300000205000021264"
click at [1084, 458] on button "Review & Confirm" at bounding box center [1175, 463] width 308 height 23
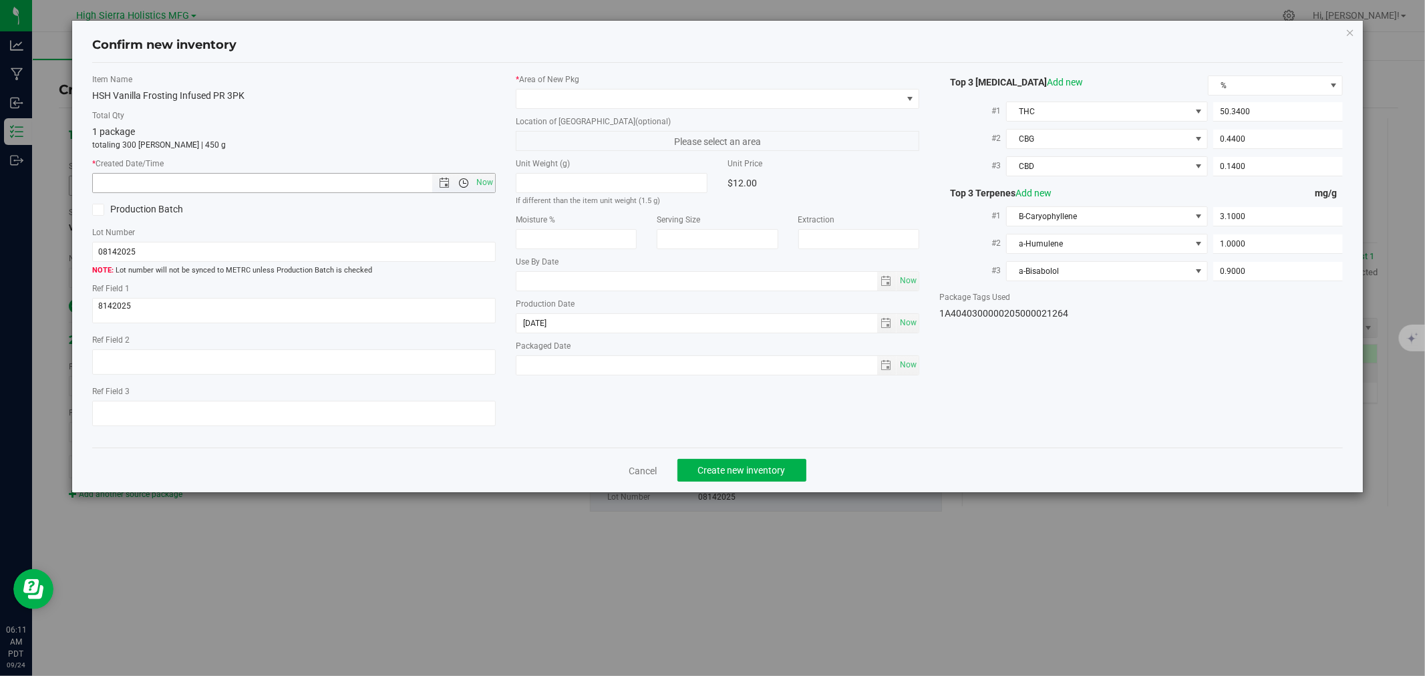
click at [472, 183] on span "Open the time view" at bounding box center [463, 183] width 23 height 11
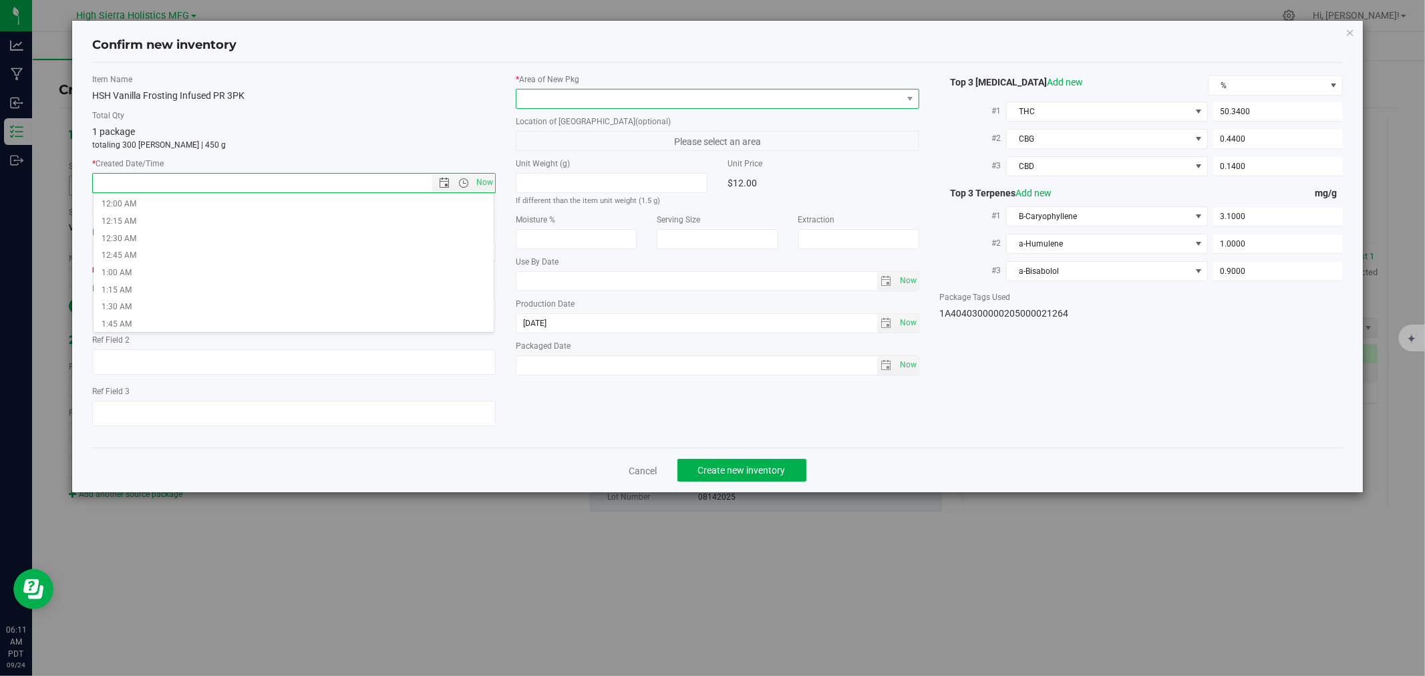
click at [538, 92] on span at bounding box center [709, 99] width 386 height 19
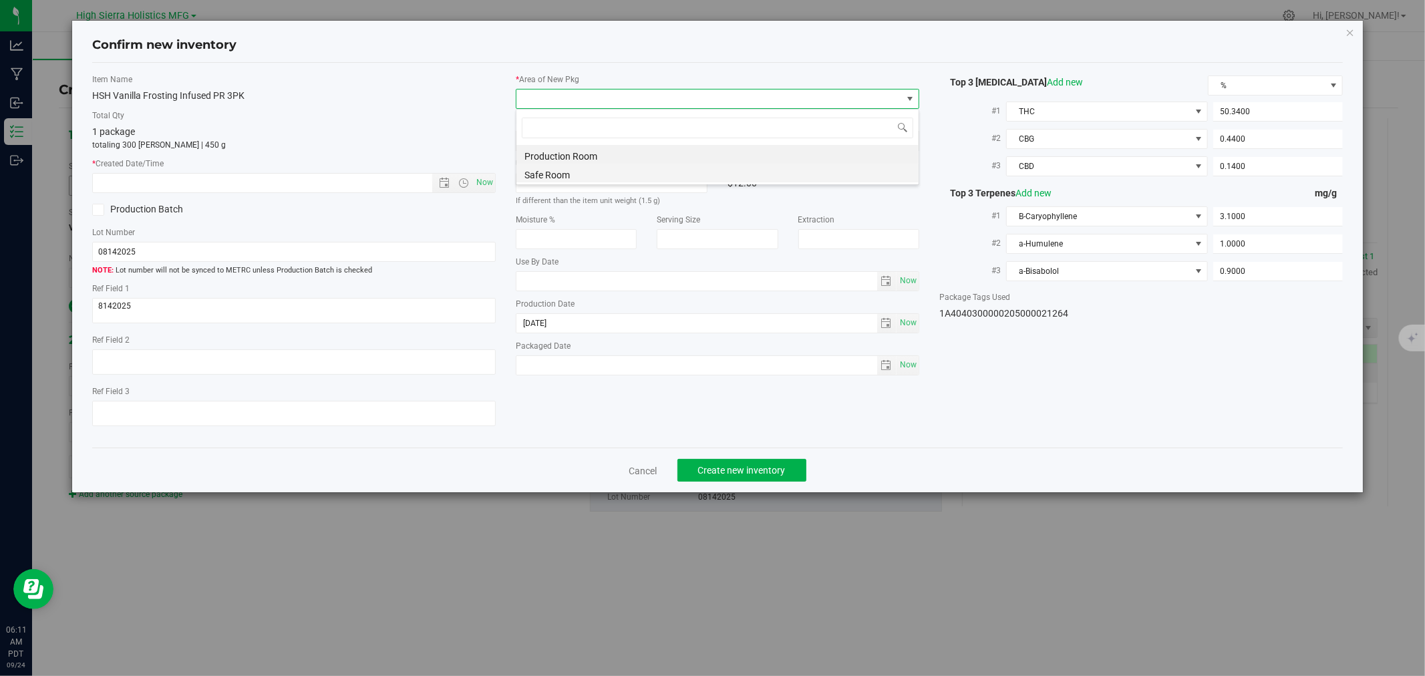
click at [542, 171] on li "Safe Room" at bounding box center [717, 173] width 402 height 19
click at [488, 188] on span "Now" at bounding box center [485, 182] width 23 height 19
type input "9/24/2025 6:11 AM"
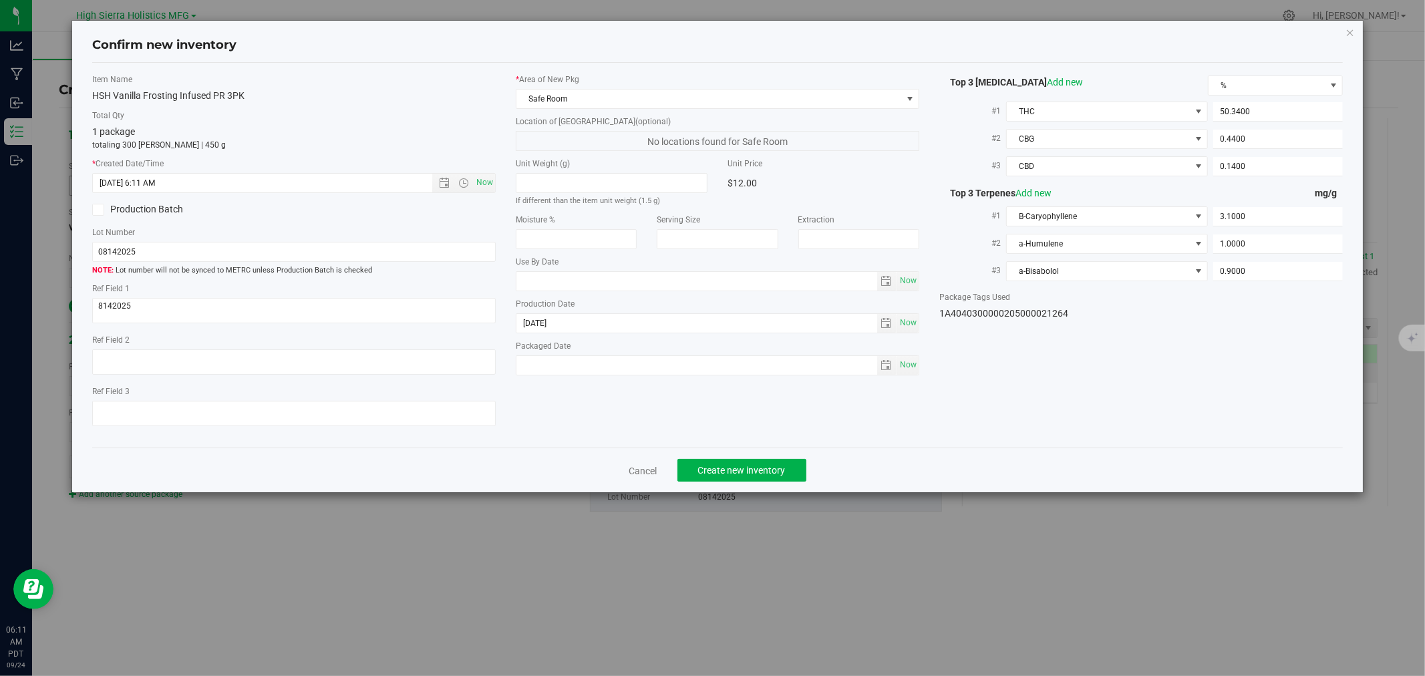
click at [438, 105] on div "Item Name HSH Vanilla Frosting Infused PR 3PK Total Qty 1 package totaling 300 …" at bounding box center [294, 255] width 424 height 364
click at [723, 476] on span "Create new inventory" at bounding box center [742, 470] width 88 height 11
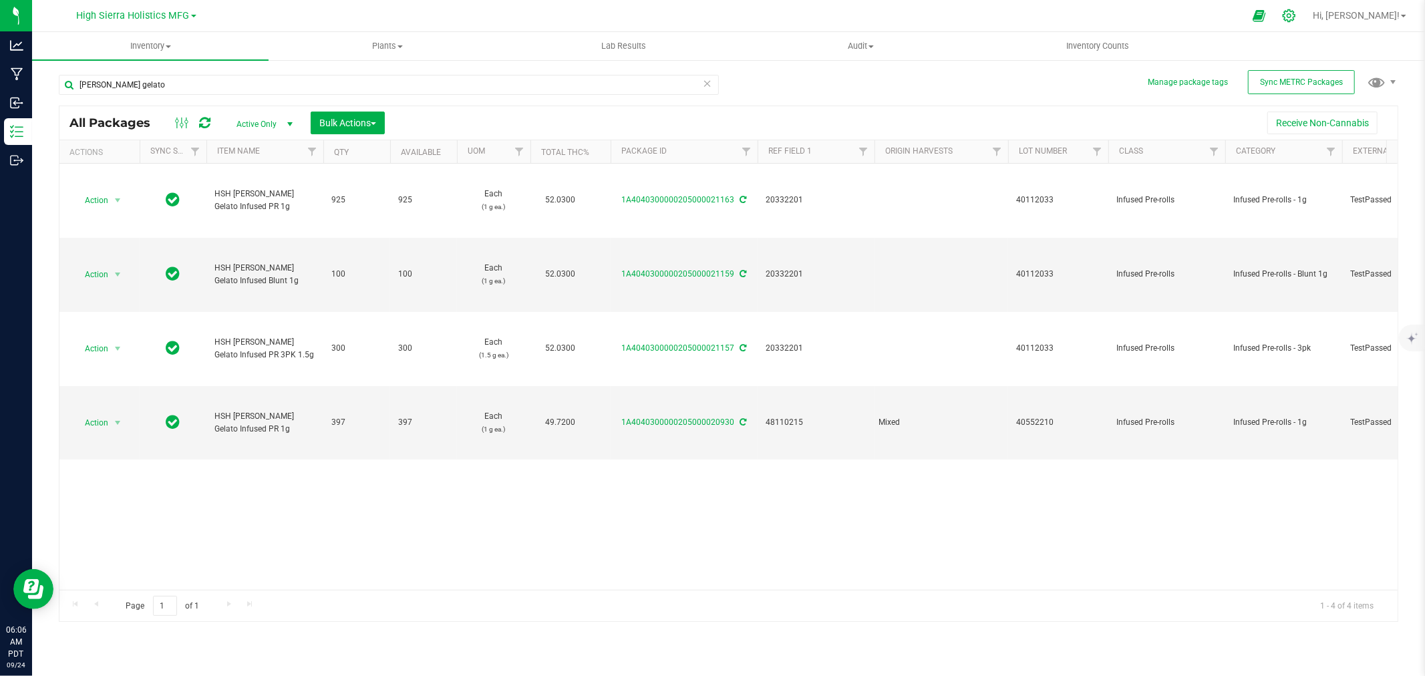
click at [1306, 5] on div at bounding box center [1289, 15] width 33 height 29
click at [1306, 24] on div at bounding box center [1289, 15] width 33 height 29
click at [1296, 18] on icon at bounding box center [1289, 16] width 14 height 14
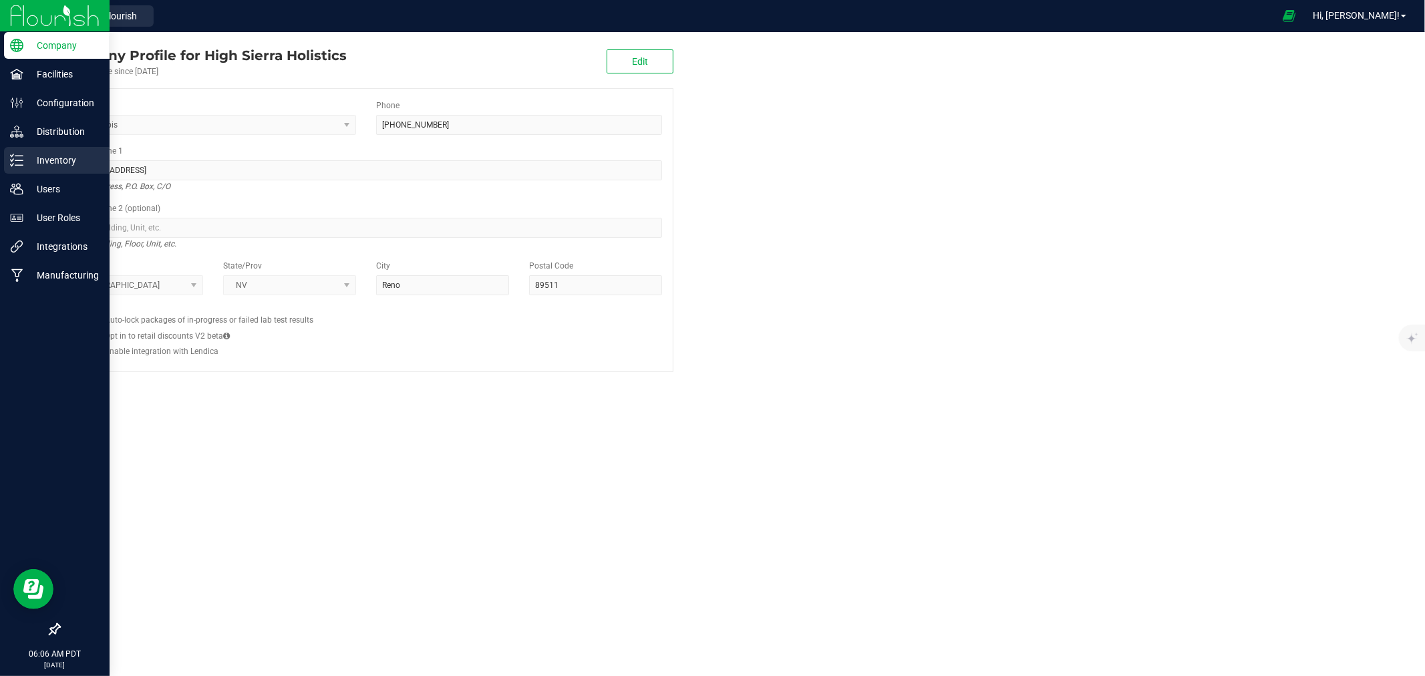
click at [52, 150] on div "Inventory" at bounding box center [57, 160] width 106 height 27
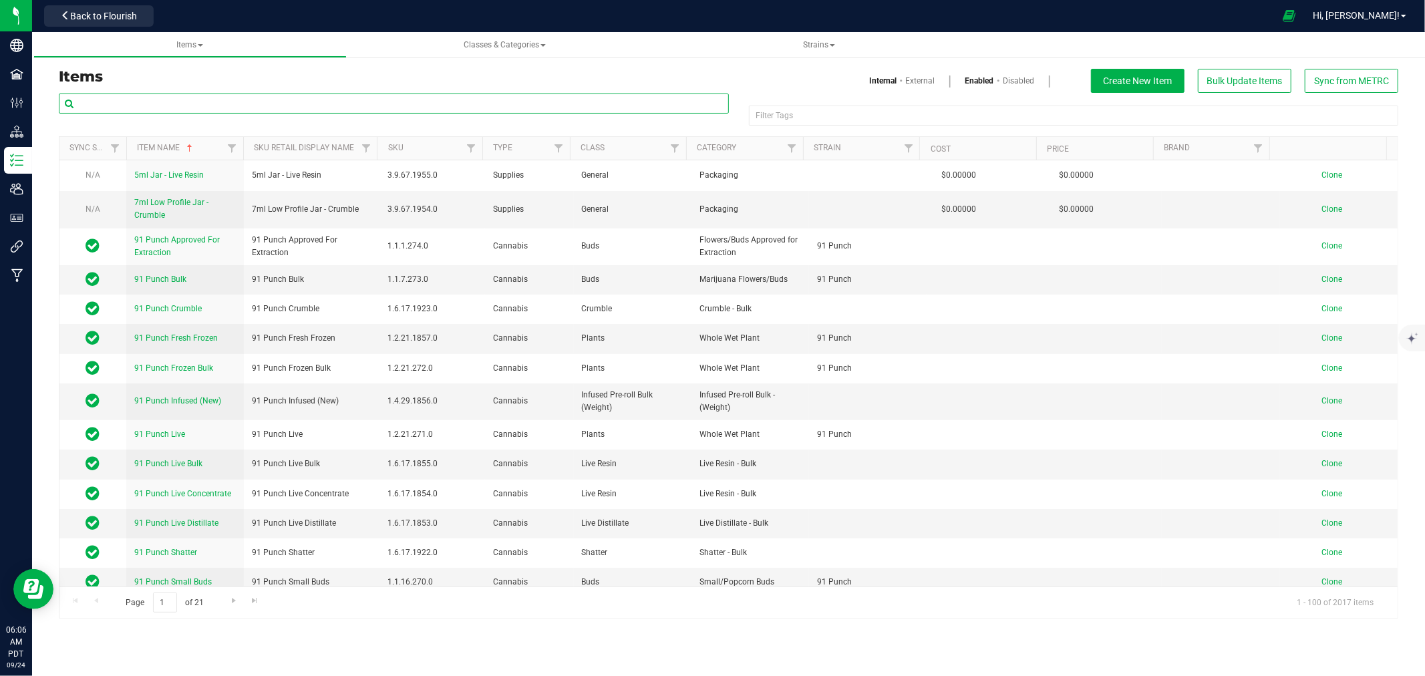
click at [281, 98] on input "text" at bounding box center [394, 104] width 670 height 20
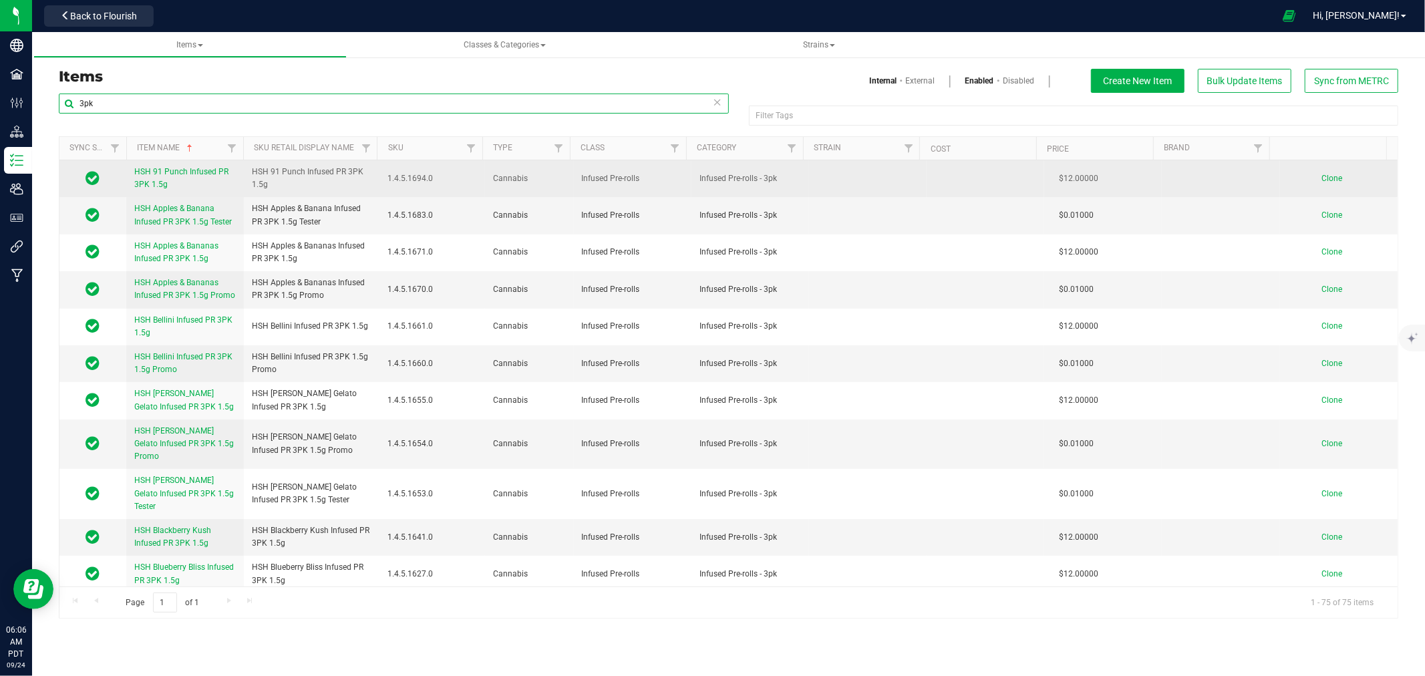
type input "3pk"
click at [1326, 177] on span "Clone" at bounding box center [1332, 178] width 21 height 9
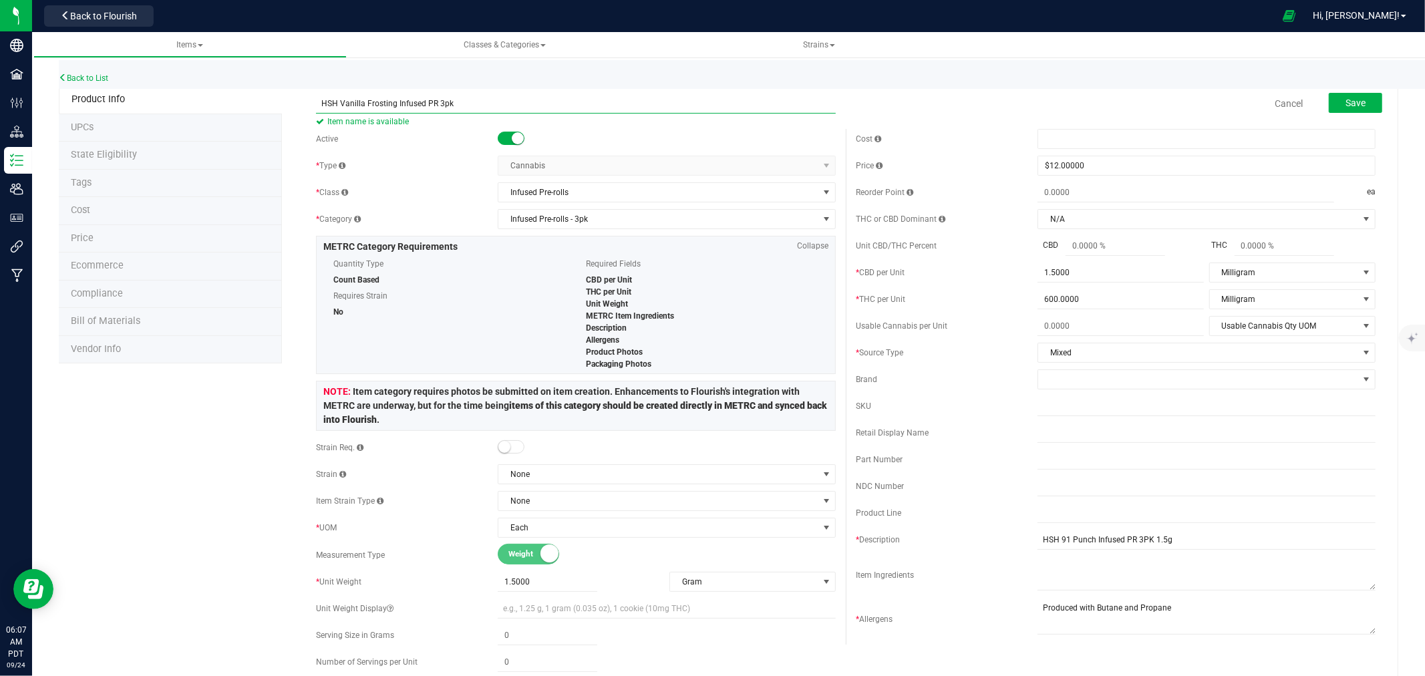
click at [482, 104] on input "HSH Vanilla Frosting Infused PR 3pk" at bounding box center [576, 104] width 520 height 20
drag, startPoint x: 494, startPoint y: 108, endPoint x: 304, endPoint y: 98, distance: 190.7
click at [307, 99] on div "HSH Vanilla Frosting Infused PR 3PK Item name is available" at bounding box center [576, 95] width 540 height 16
type input "HSH Vanilla Frosting Infused PR 3PK"
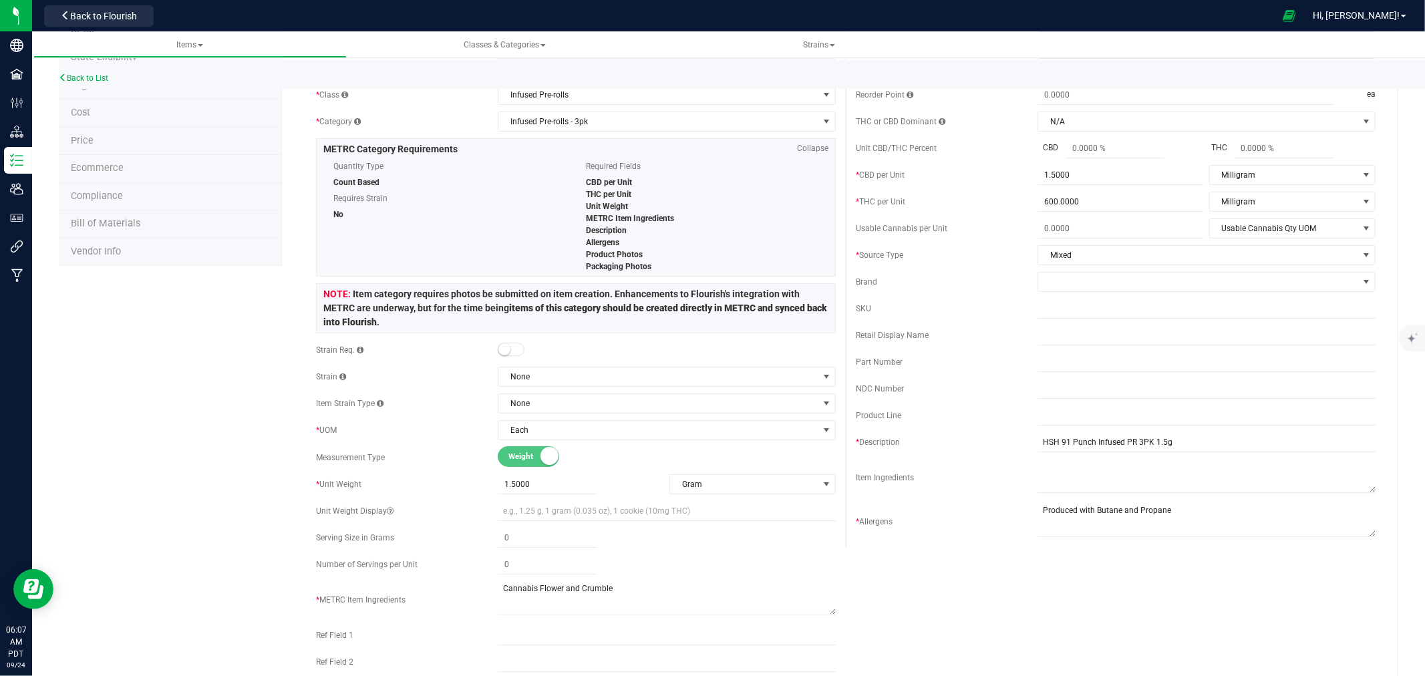
scroll to position [222, 0]
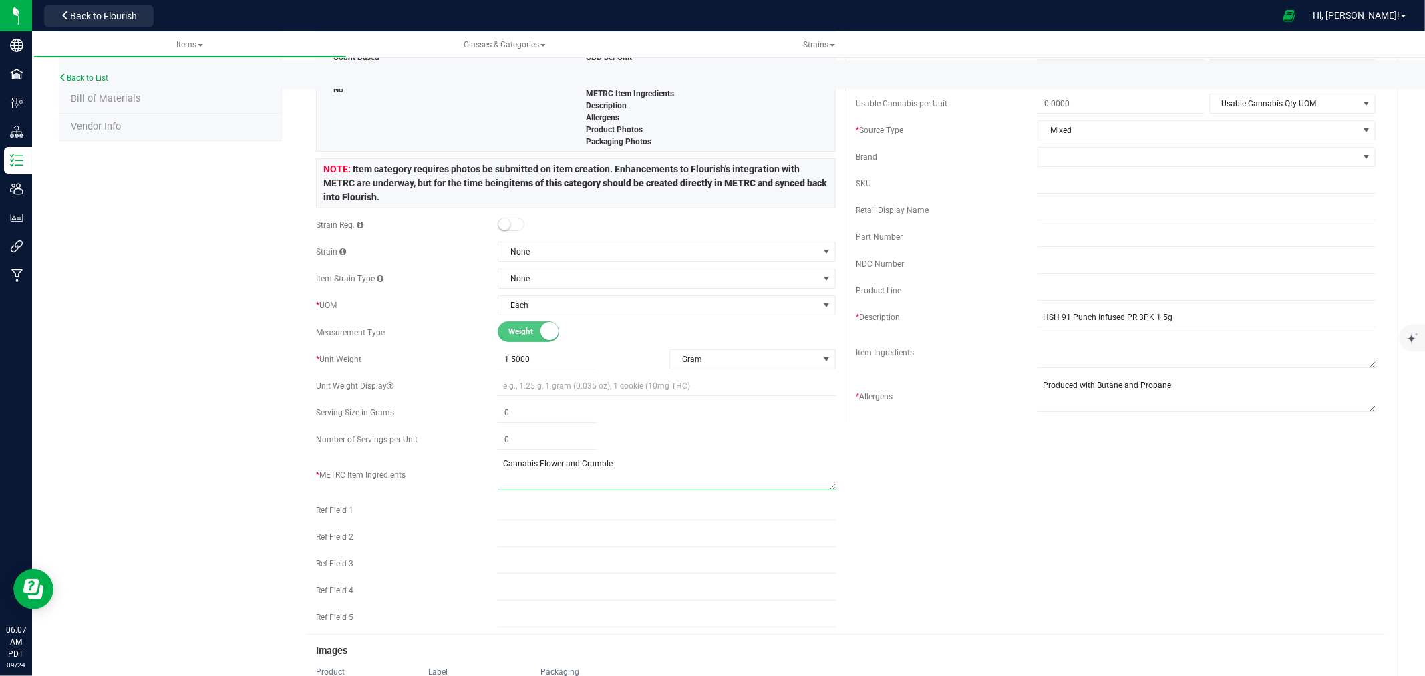
drag, startPoint x: 619, startPoint y: 463, endPoint x: 485, endPoint y: 463, distance: 133.6
click at [485, 463] on div "* METRC Item Ingredients" at bounding box center [576, 474] width 520 height 37
drag, startPoint x: 1173, startPoint y: 390, endPoint x: 1018, endPoint y: 391, distance: 155.7
click at [1018, 391] on div "* Allergens" at bounding box center [1116, 396] width 520 height 37
click at [617, 281] on span "None" at bounding box center [658, 278] width 320 height 19
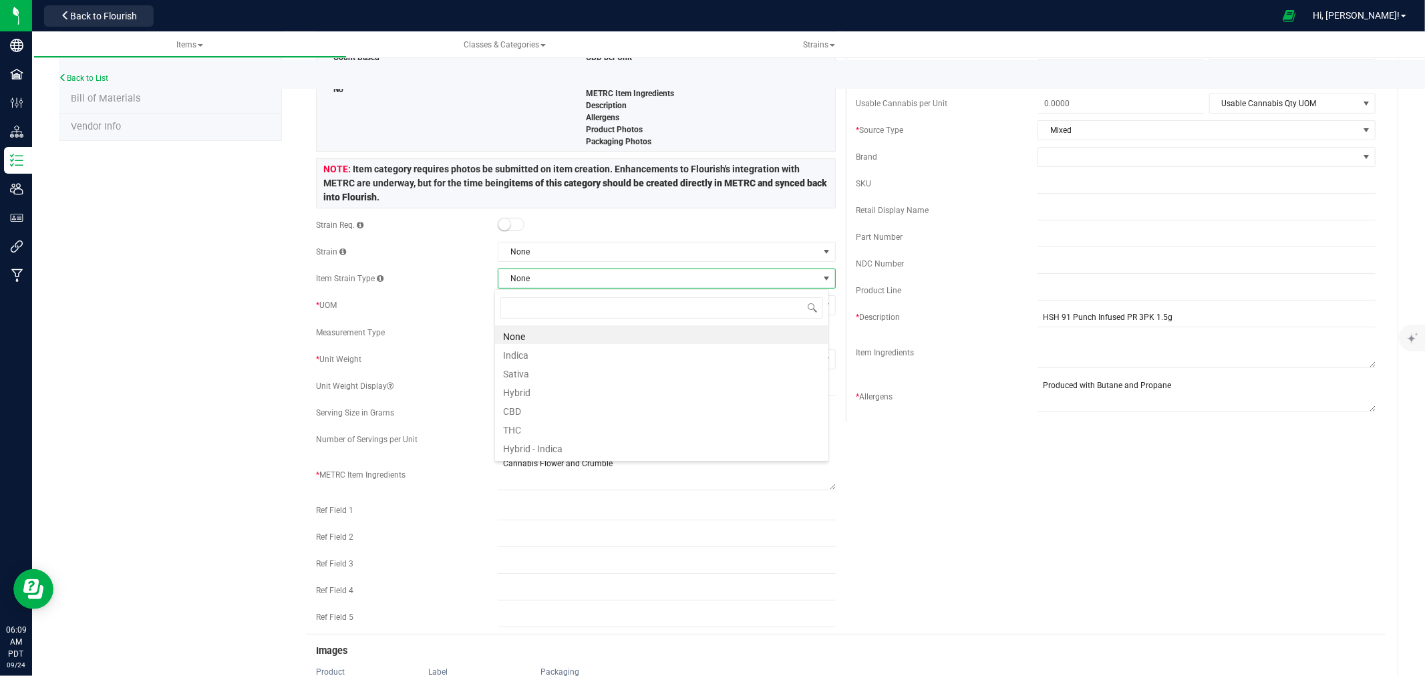
scroll to position [20, 335]
type input "v"
click at [203, 281] on div "Product Info UPCs State Eligibility Tags Cost Price Ecommerce Compliance Bill o…" at bounding box center [729, 490] width 1340 height 1254
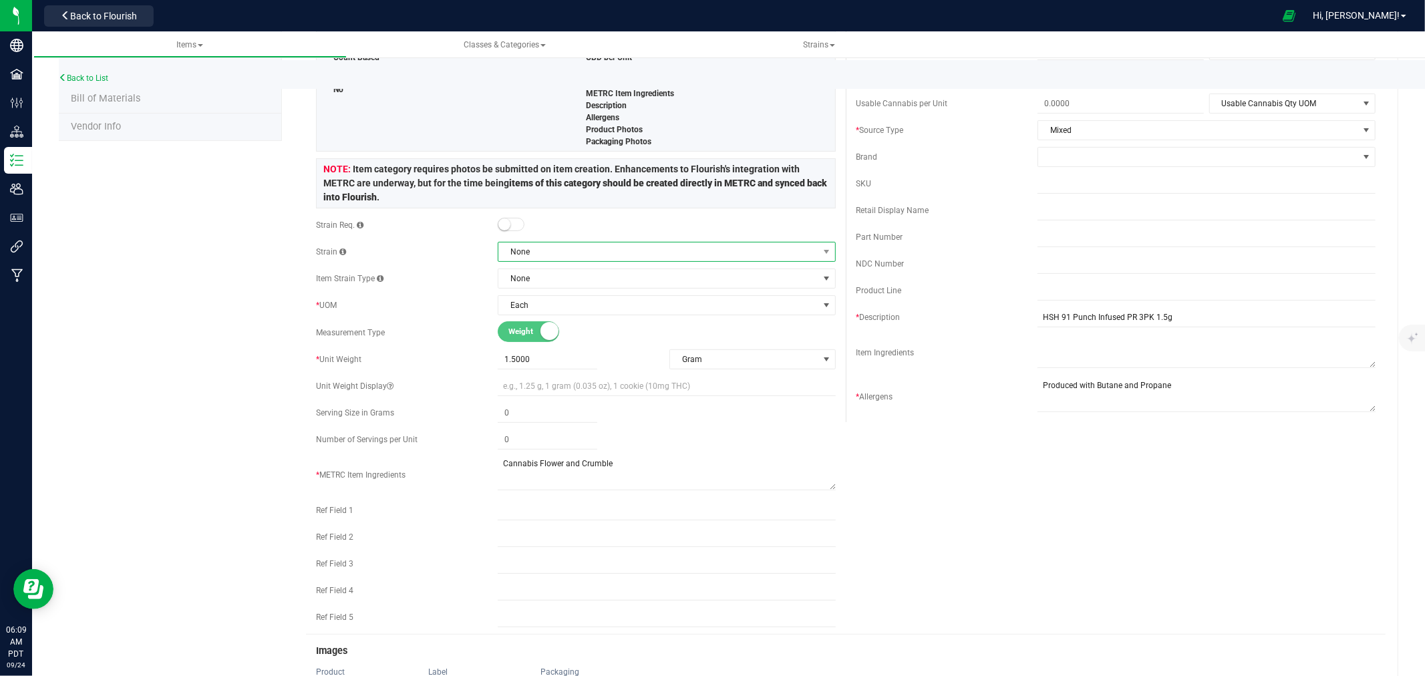
click at [577, 254] on span "None" at bounding box center [658, 252] width 320 height 19
type input "vanilla"
click at [564, 332] on li "Vanilla Frosting" at bounding box center [661, 326] width 333 height 19
click at [237, 361] on div "Product Info UPCs State Eligibility Tags Cost Price Ecommerce Compliance Bill o…" at bounding box center [729, 490] width 1340 height 1254
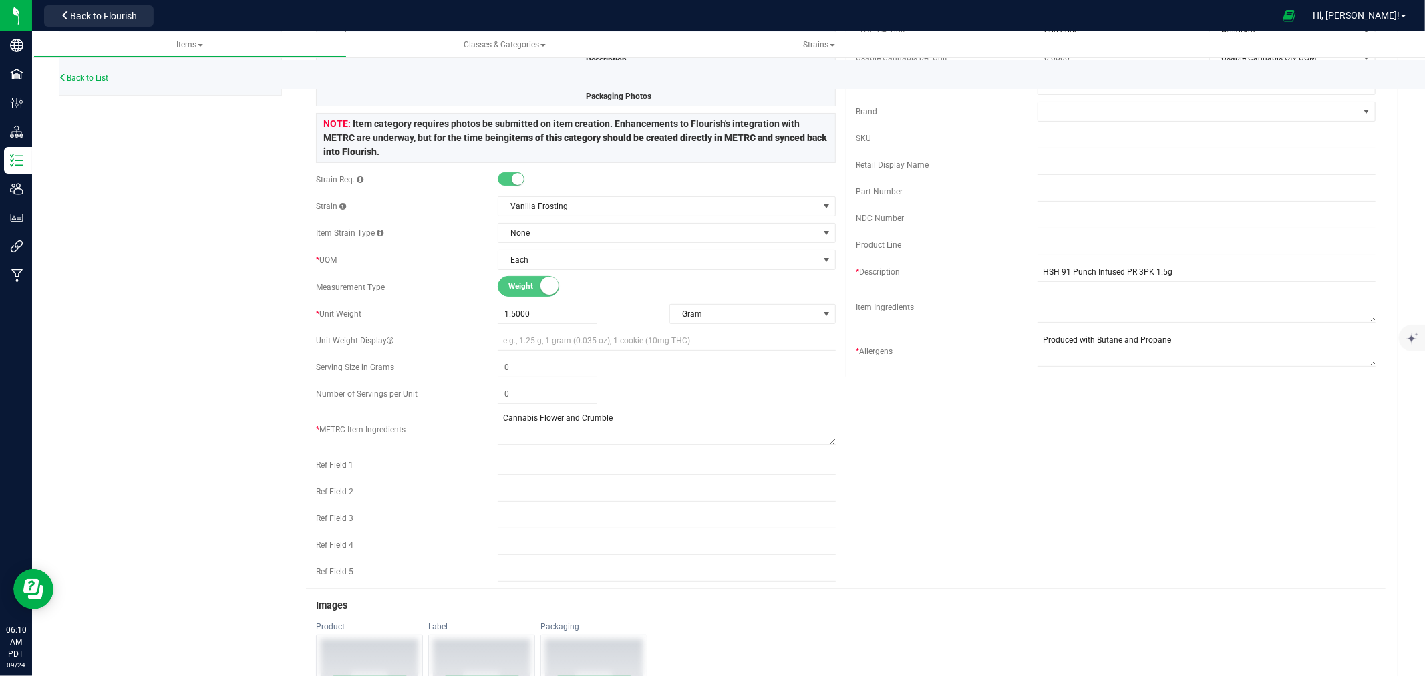
scroll to position [74, 0]
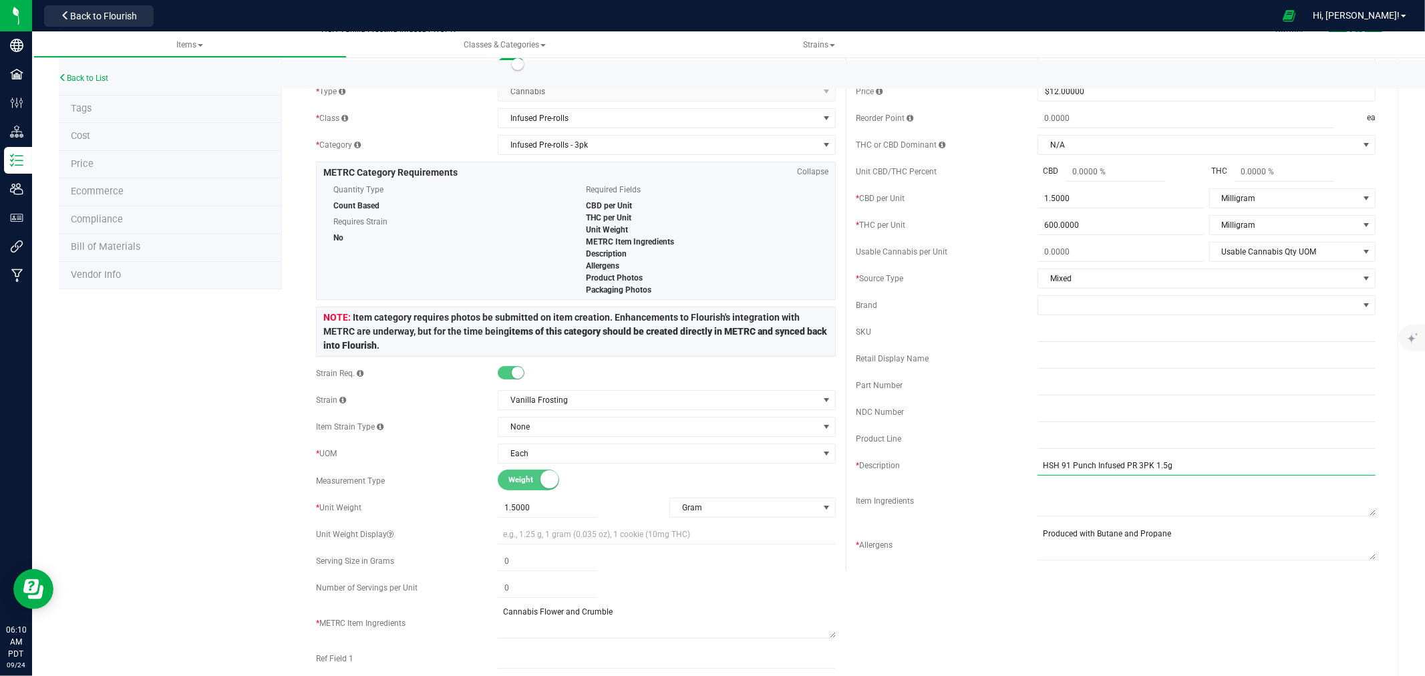
click at [1118, 468] on input "HSH 91 Punch Infused PR 3PK 1.5g" at bounding box center [1207, 466] width 338 height 20
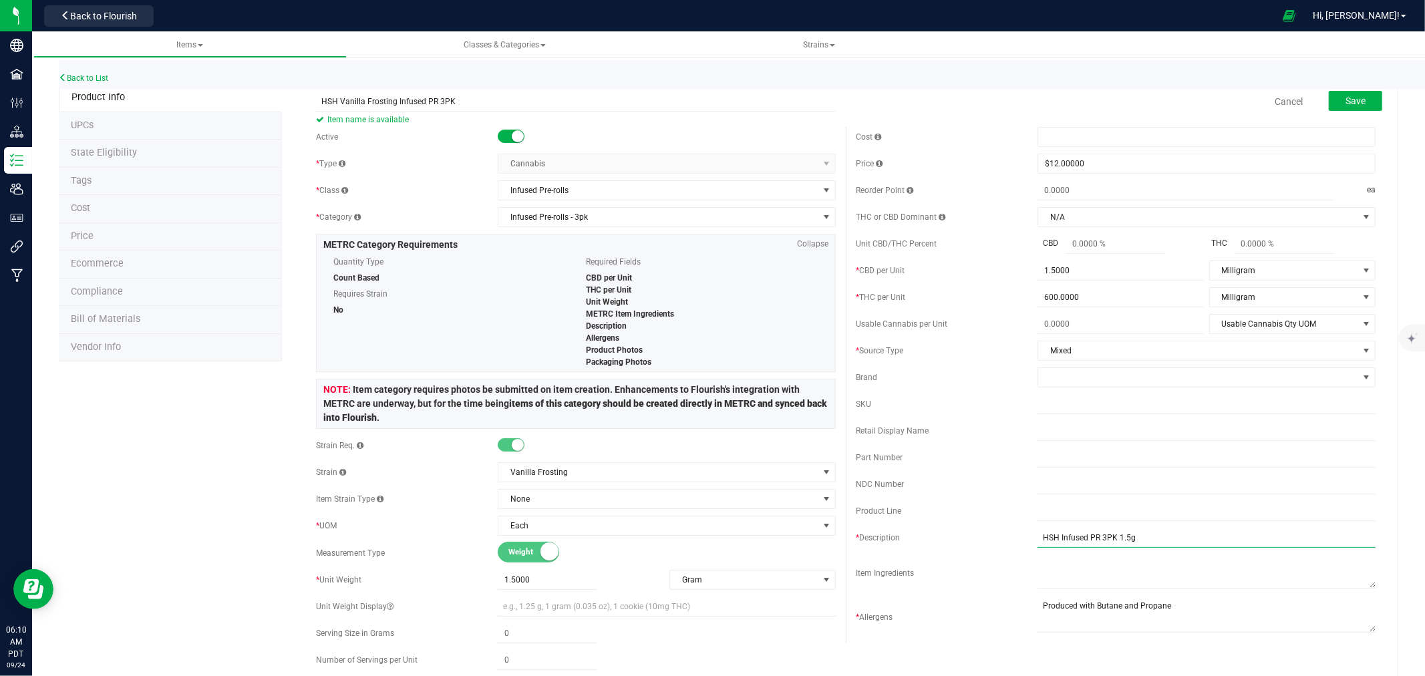
scroll to position [0, 0]
type input "HSH Infused PR 3PK 1.5g"
click at [1346, 101] on span "Save" at bounding box center [1356, 103] width 20 height 11
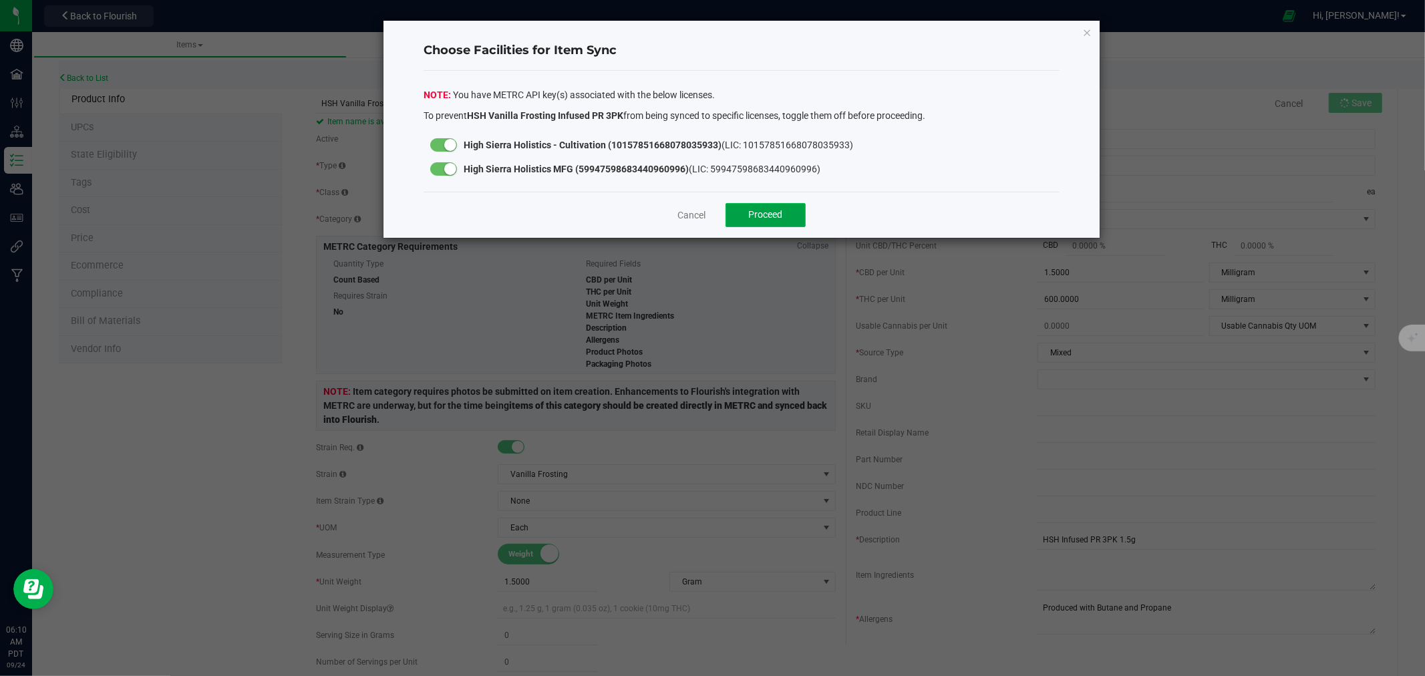
click at [749, 209] on span "Proceed" at bounding box center [766, 214] width 34 height 11
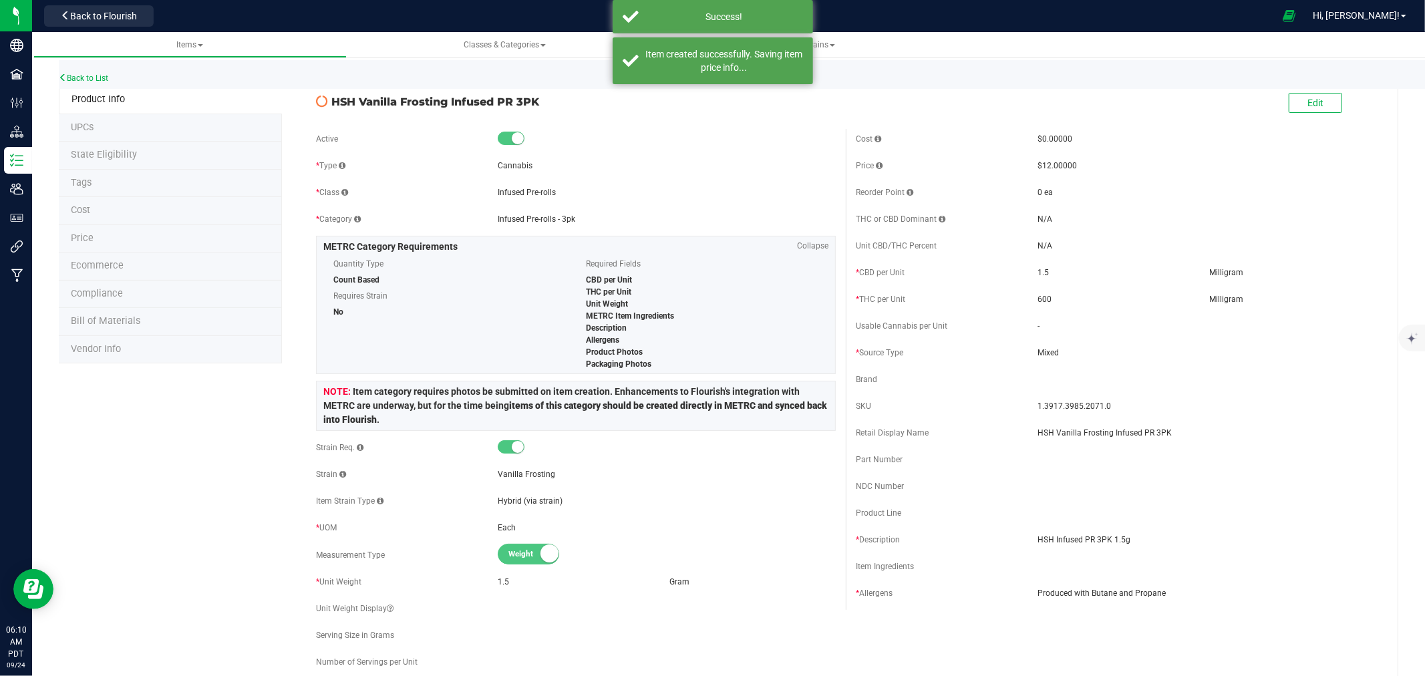
click at [92, 152] on span "State Eligibility" at bounding box center [104, 154] width 66 height 11
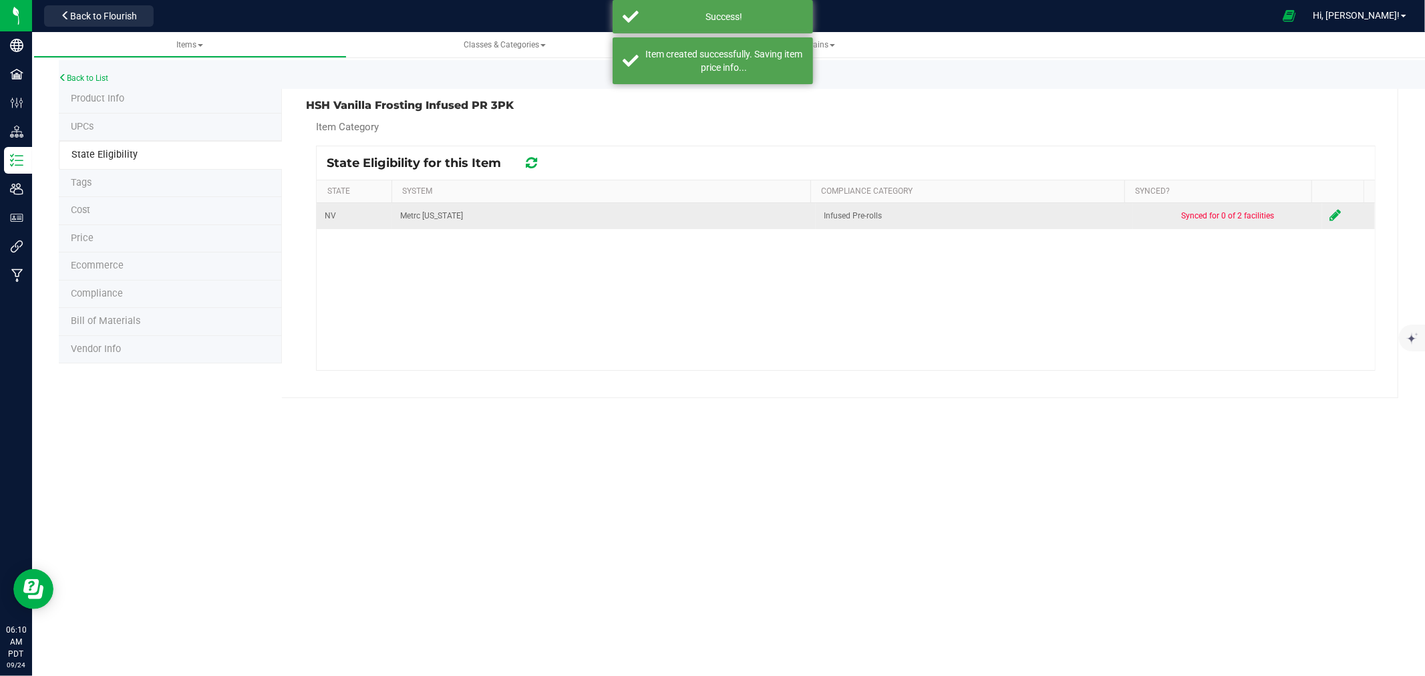
click at [1330, 214] on icon at bounding box center [1335, 214] width 11 height 13
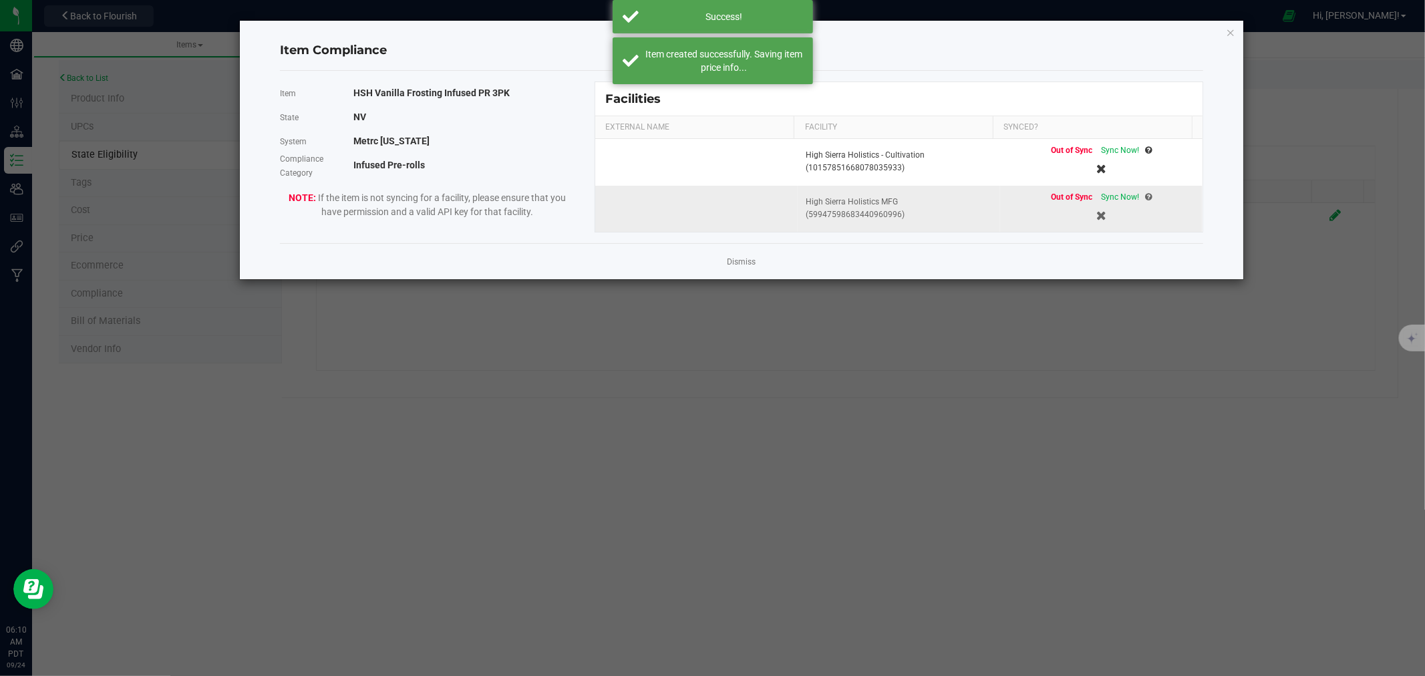
click at [1121, 192] on div "Out of Sync Sync Now!" at bounding box center [1101, 197] width 101 height 13
click at [1117, 197] on span "Sync Now!" at bounding box center [1120, 196] width 38 height 9
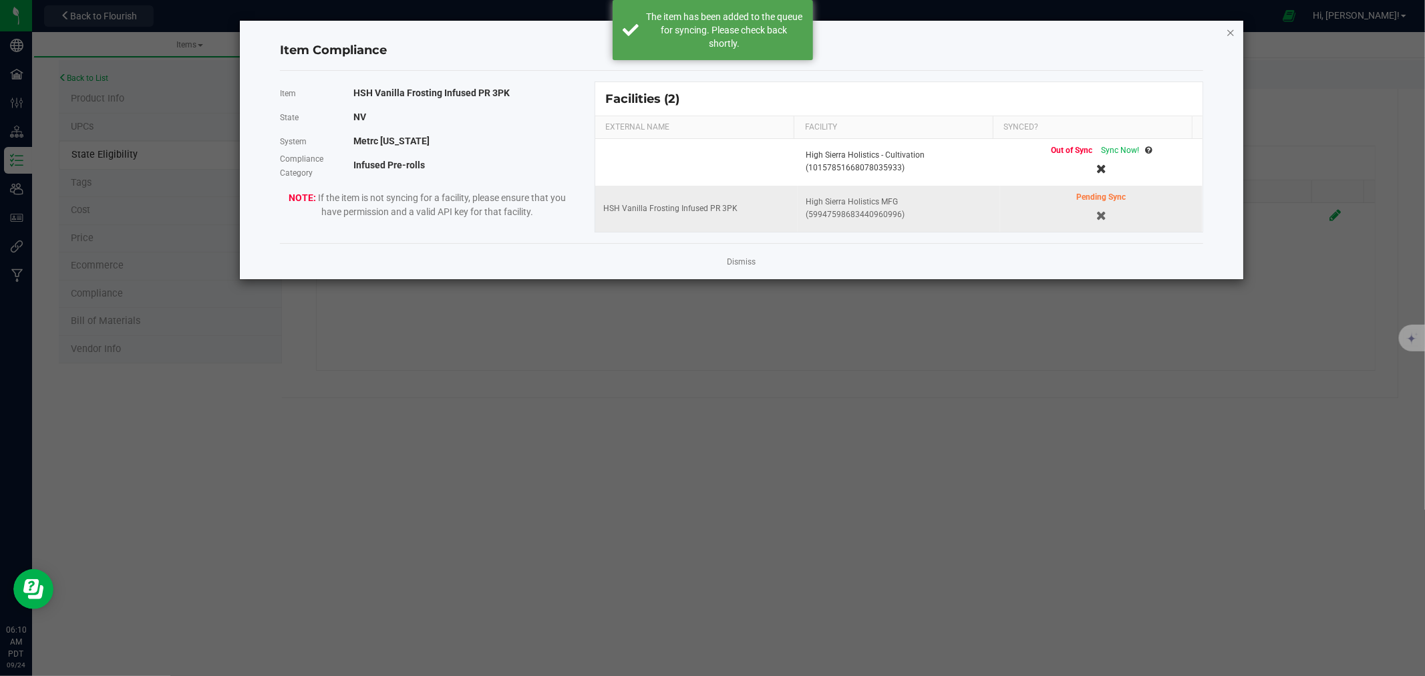
click at [1230, 31] on icon "Close modal" at bounding box center [1230, 32] width 9 height 16
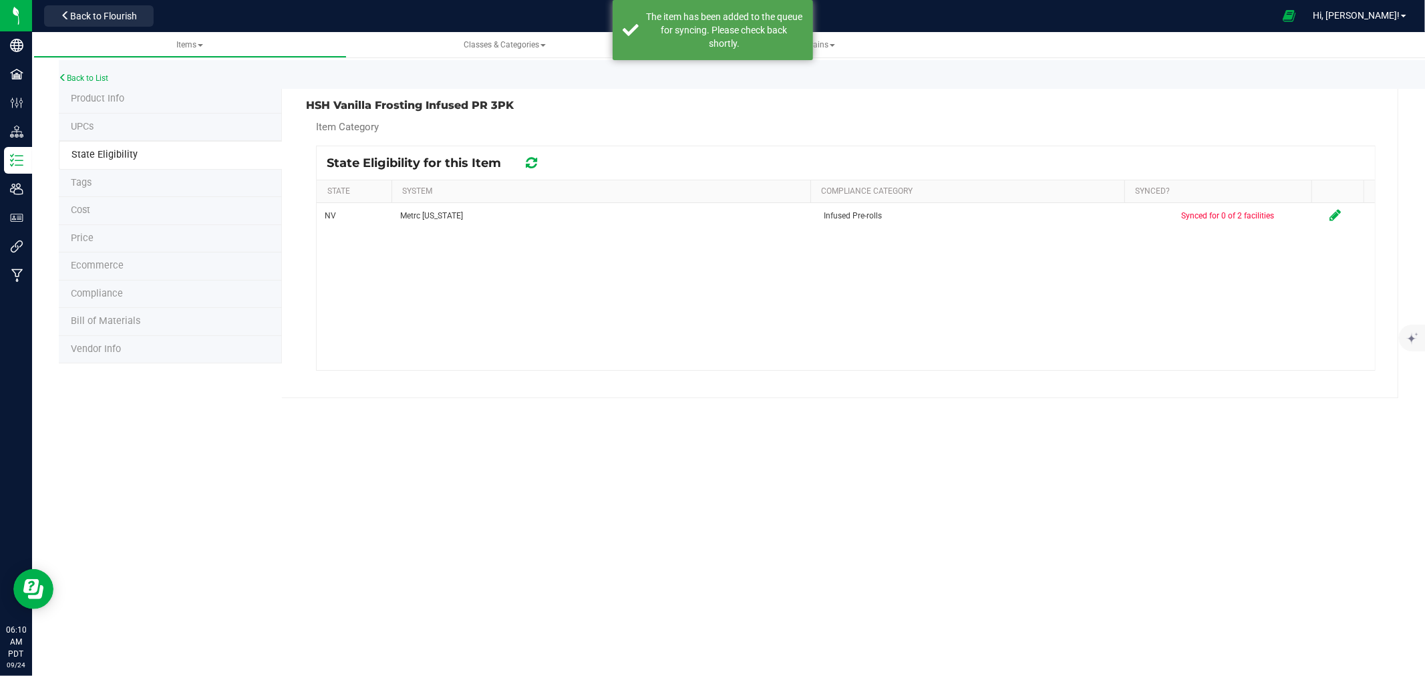
click at [99, 97] on span "Product Info" at bounding box center [97, 98] width 53 height 11
